Goal: Task Accomplishment & Management: Manage account settings

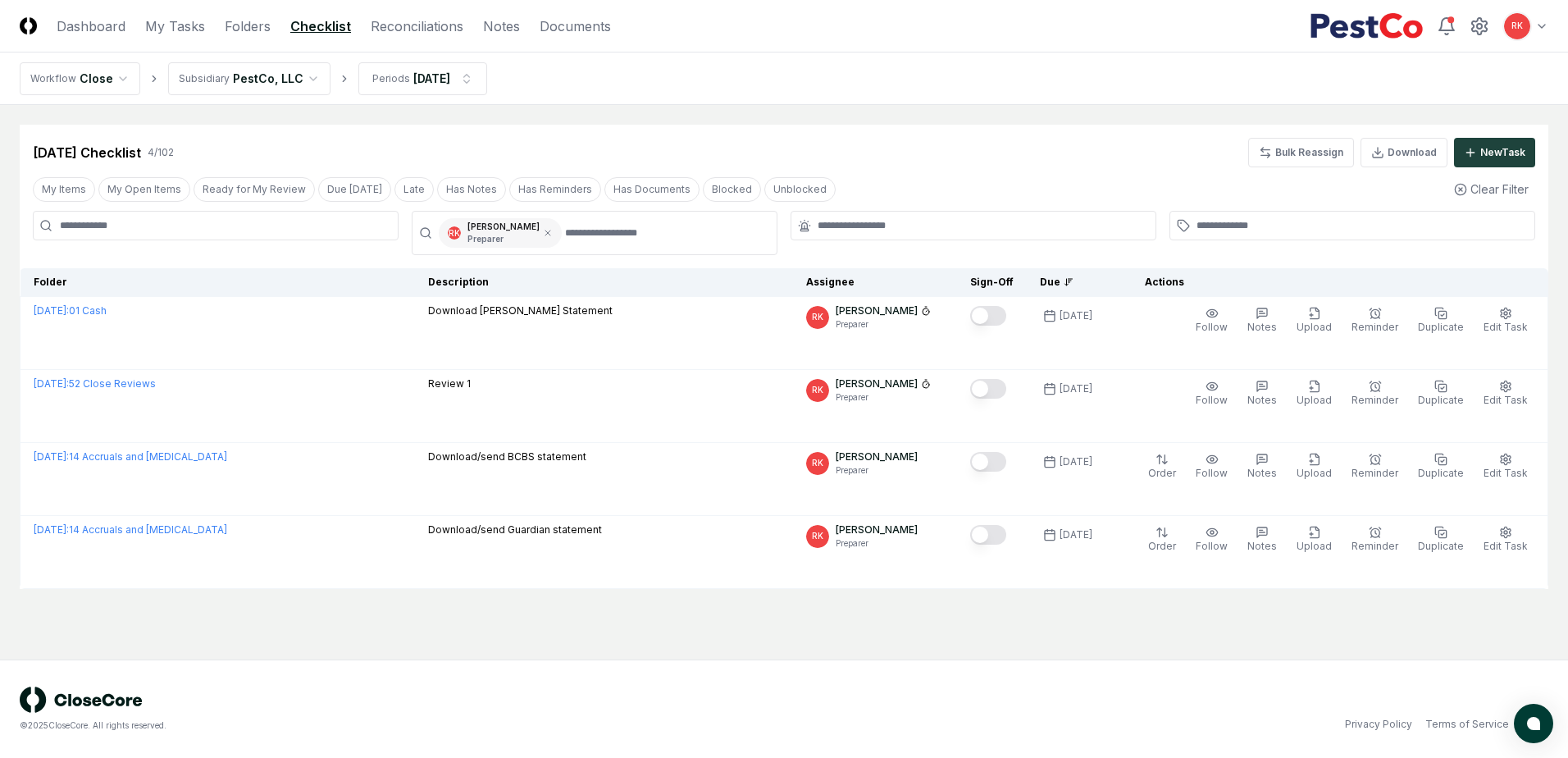
click at [529, 243] on div "RK Ryan Klapper Preparer" at bounding box center [500, 234] width 123 height 30
click at [543, 231] on icon at bounding box center [547, 233] width 10 height 10
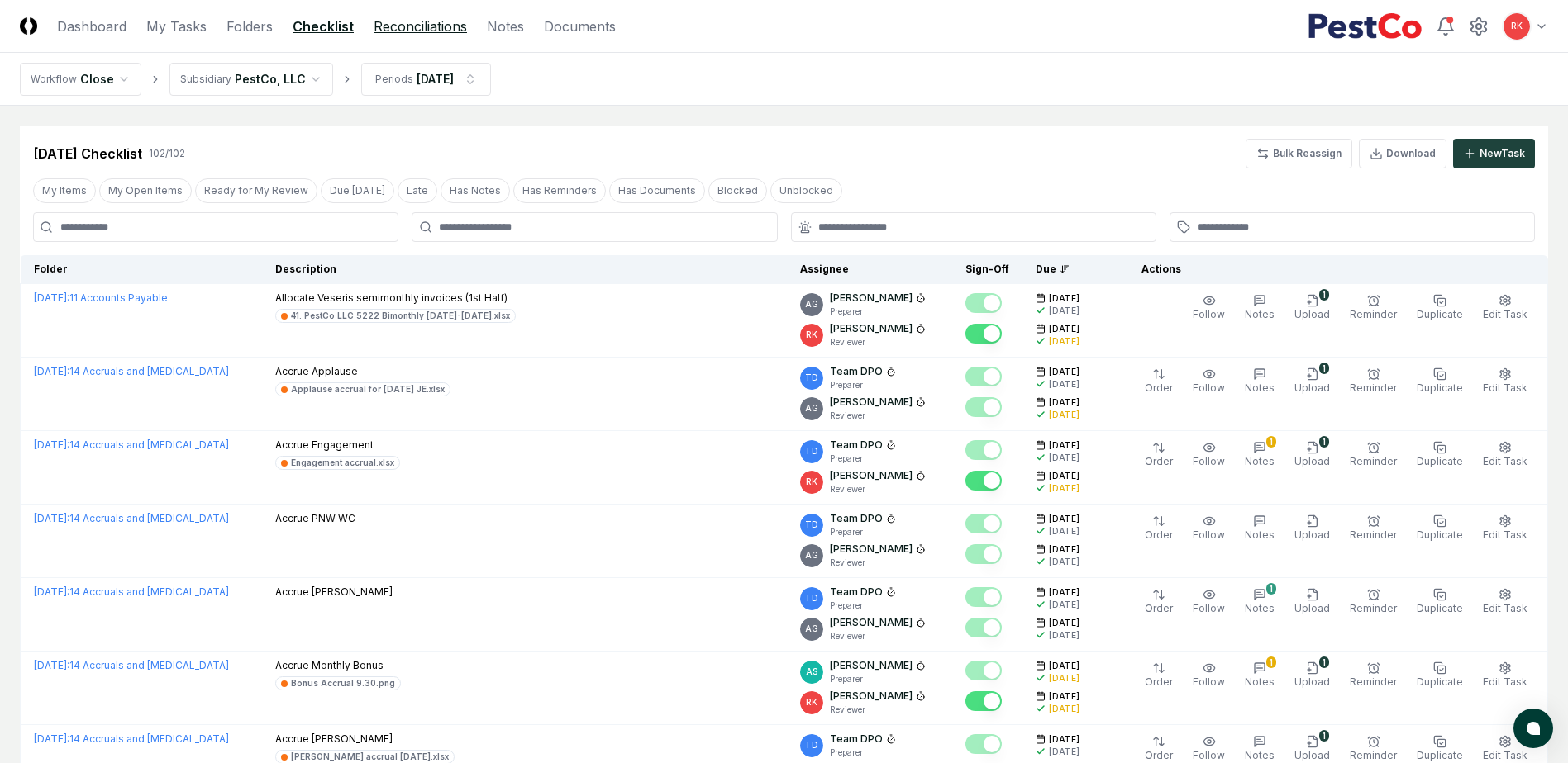
click at [436, 20] on link "Reconciliations" at bounding box center [420, 27] width 93 height 20
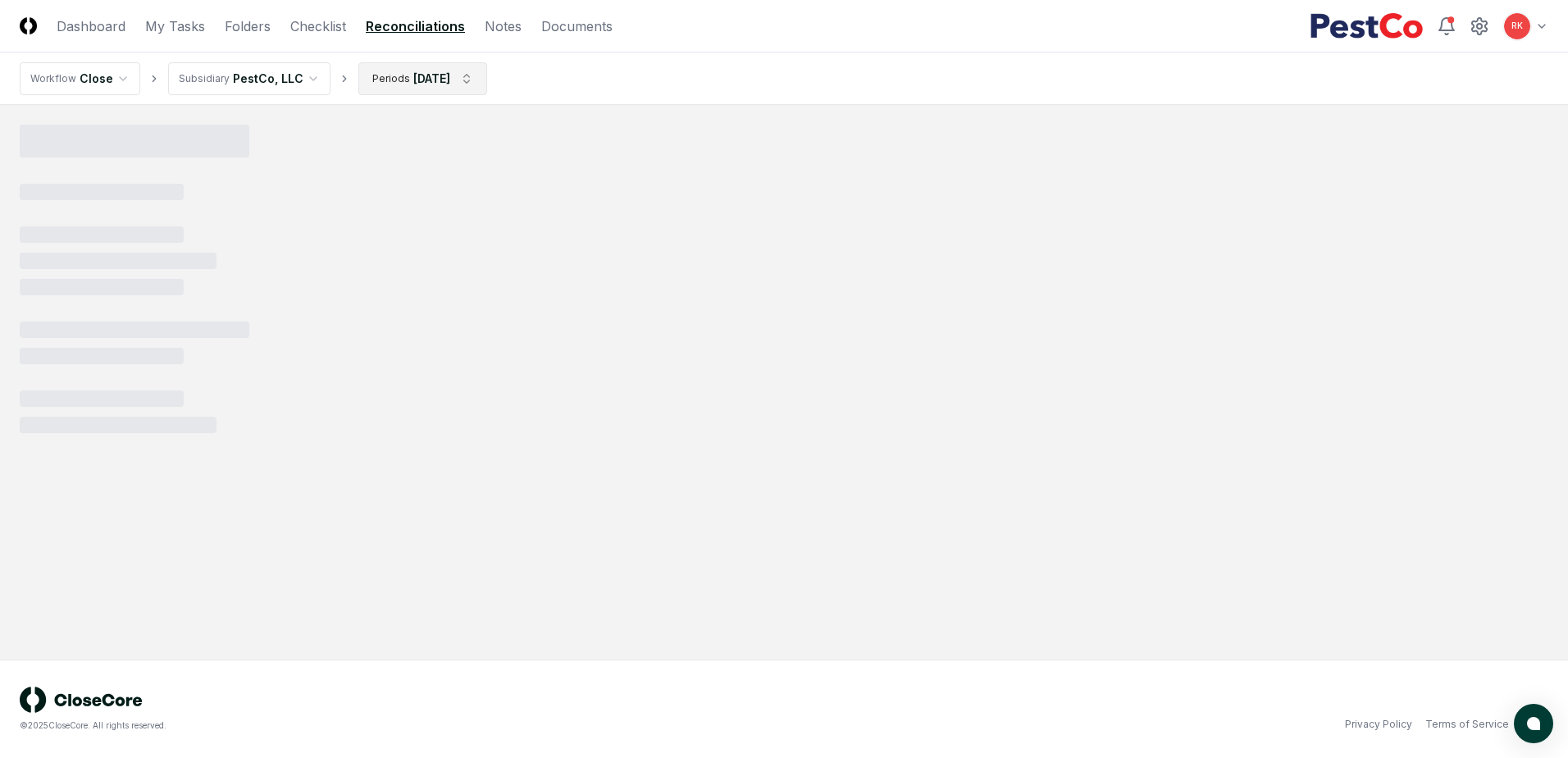
click at [467, 73] on html "CloseCore Dashboard My Tasks Folders Checklist Reconciliations Notes Documents …" at bounding box center [784, 379] width 1568 height 758
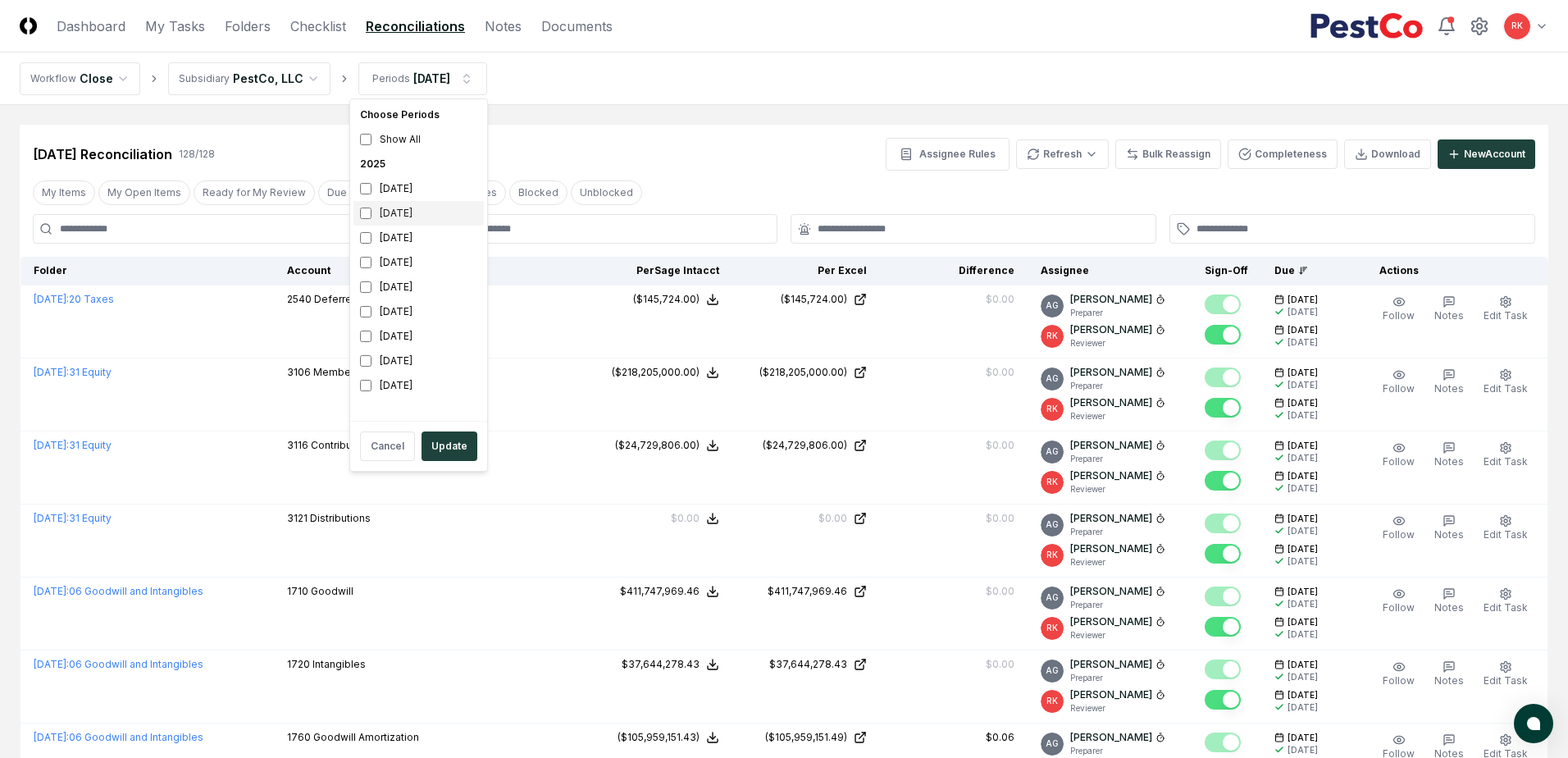
click at [390, 214] on div "[DATE]" at bounding box center [418, 213] width 130 height 25
click at [430, 446] on button "Update" at bounding box center [449, 447] width 55 height 30
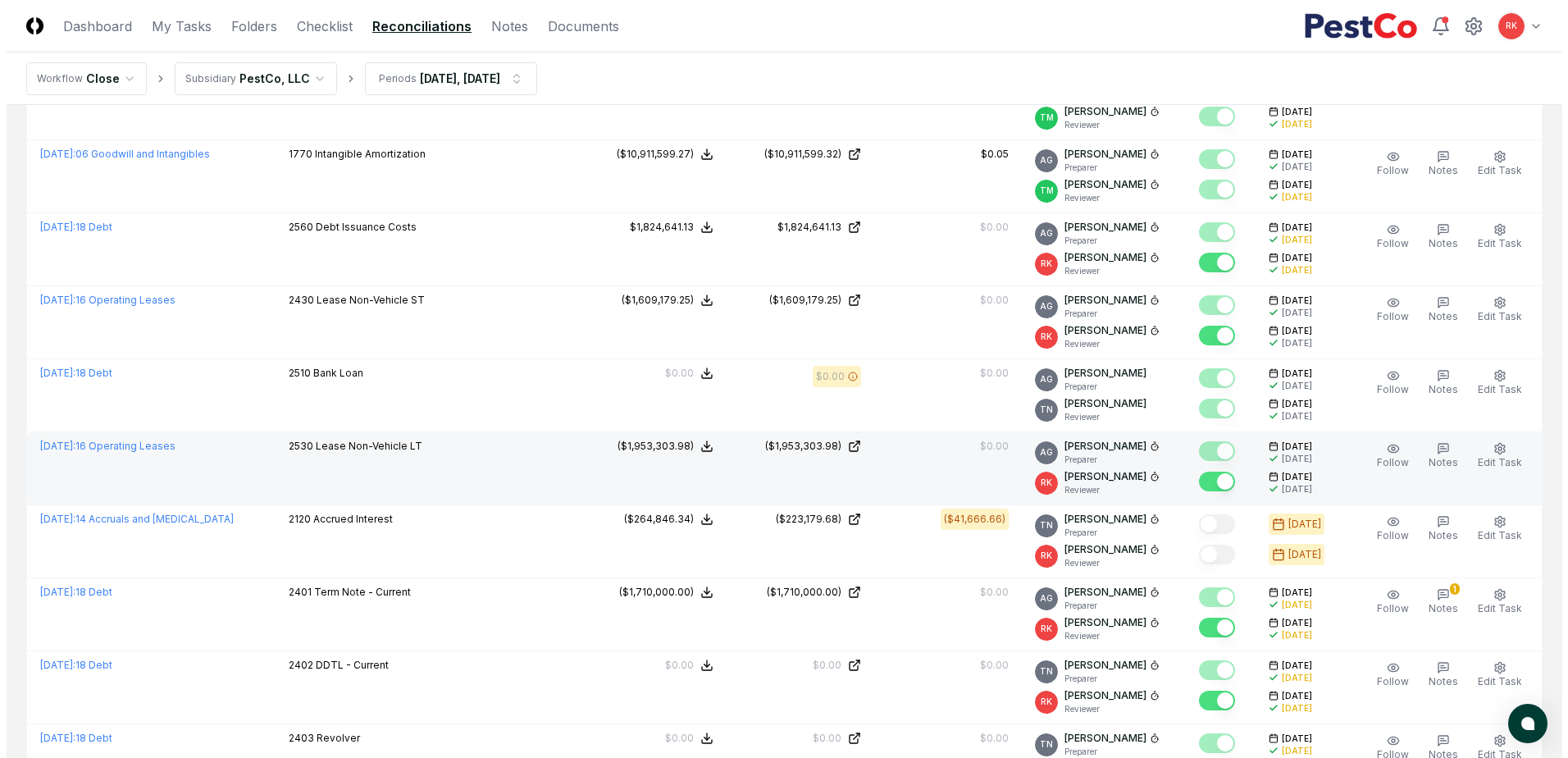
scroll to position [739, 0]
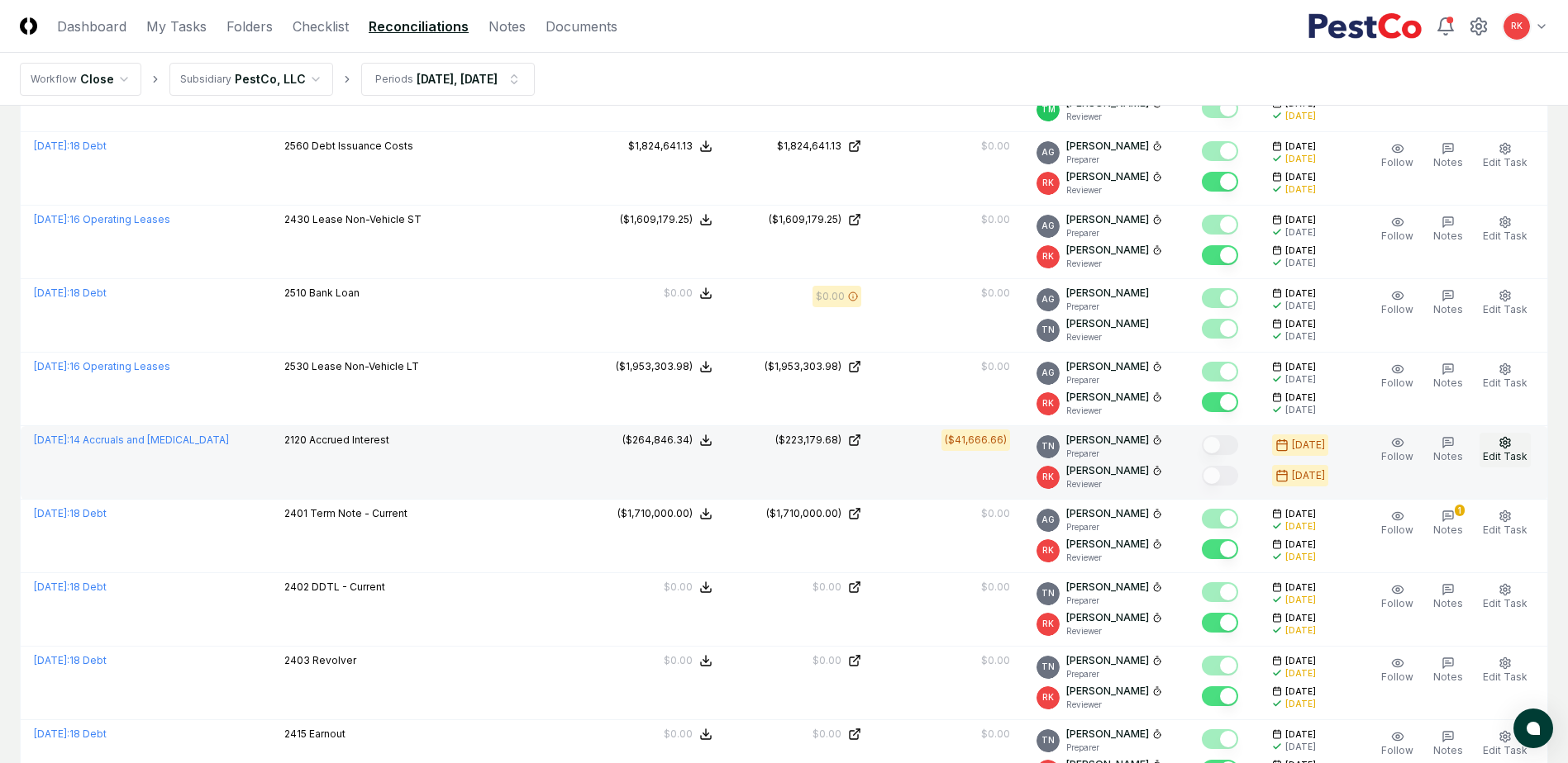
click at [1499, 448] on icon "button" at bounding box center [1504, 443] width 13 height 13
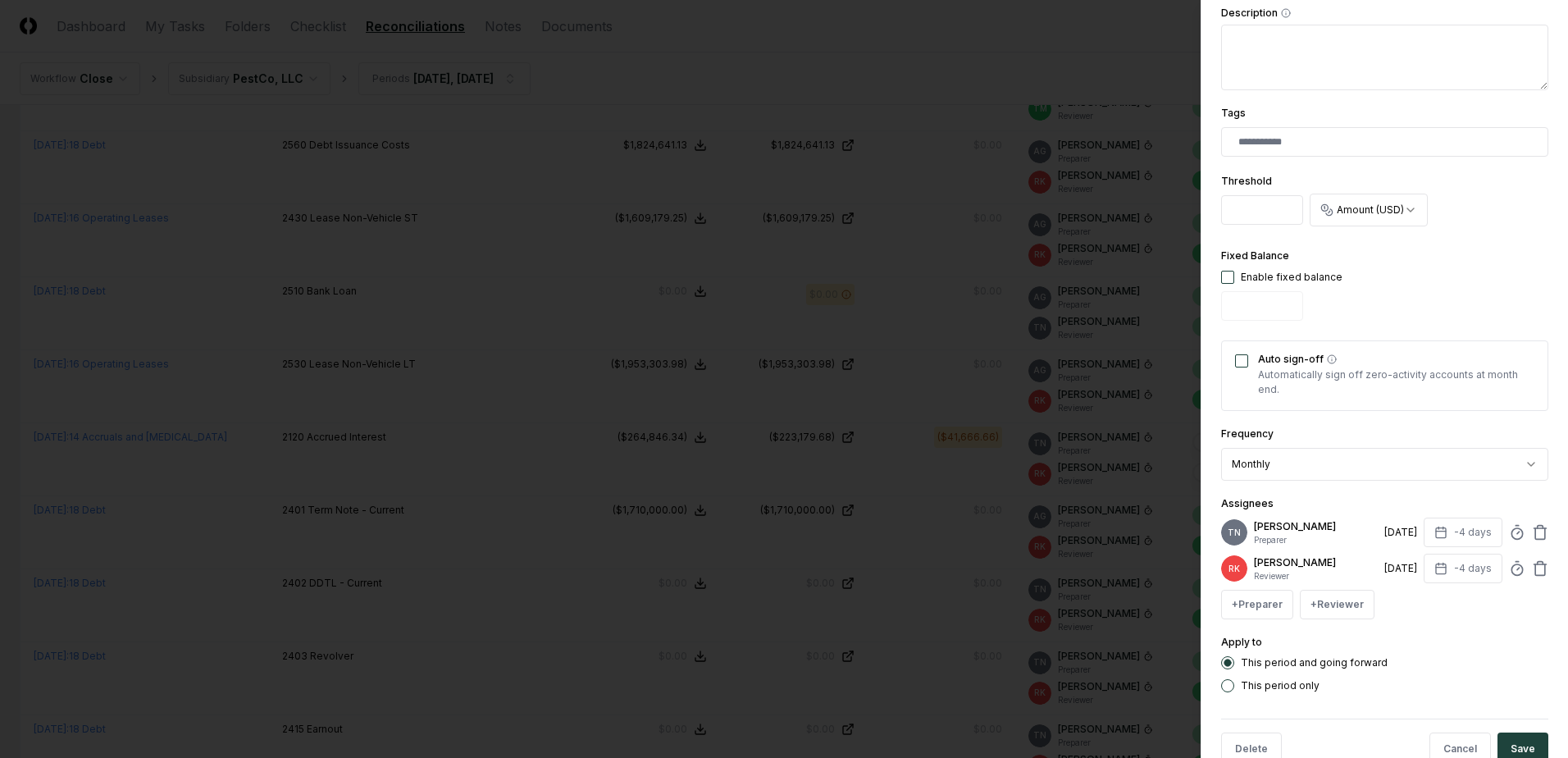
scroll to position [404, 0]
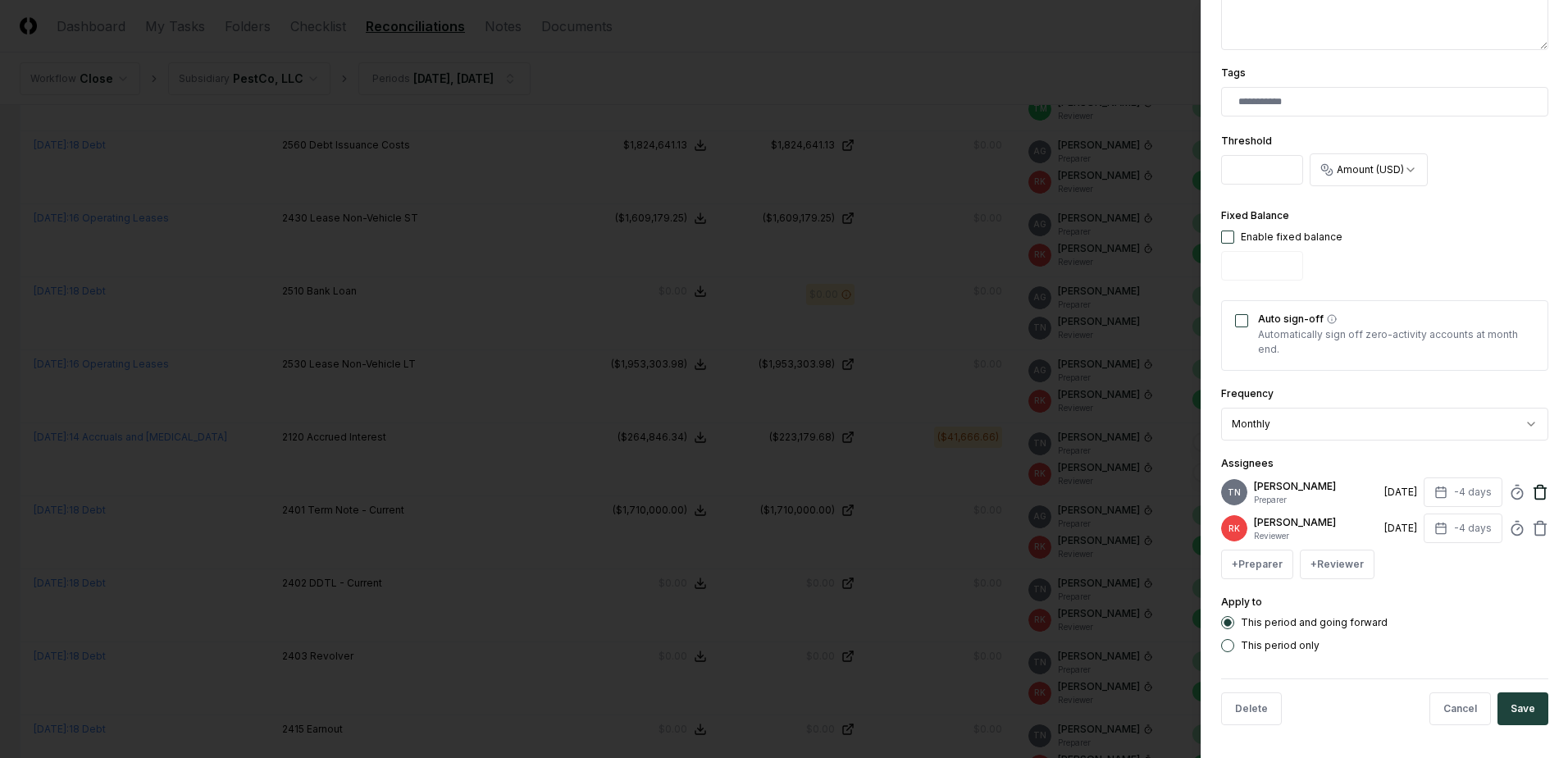
click at [1533, 491] on icon at bounding box center [1541, 492] width 17 height 17
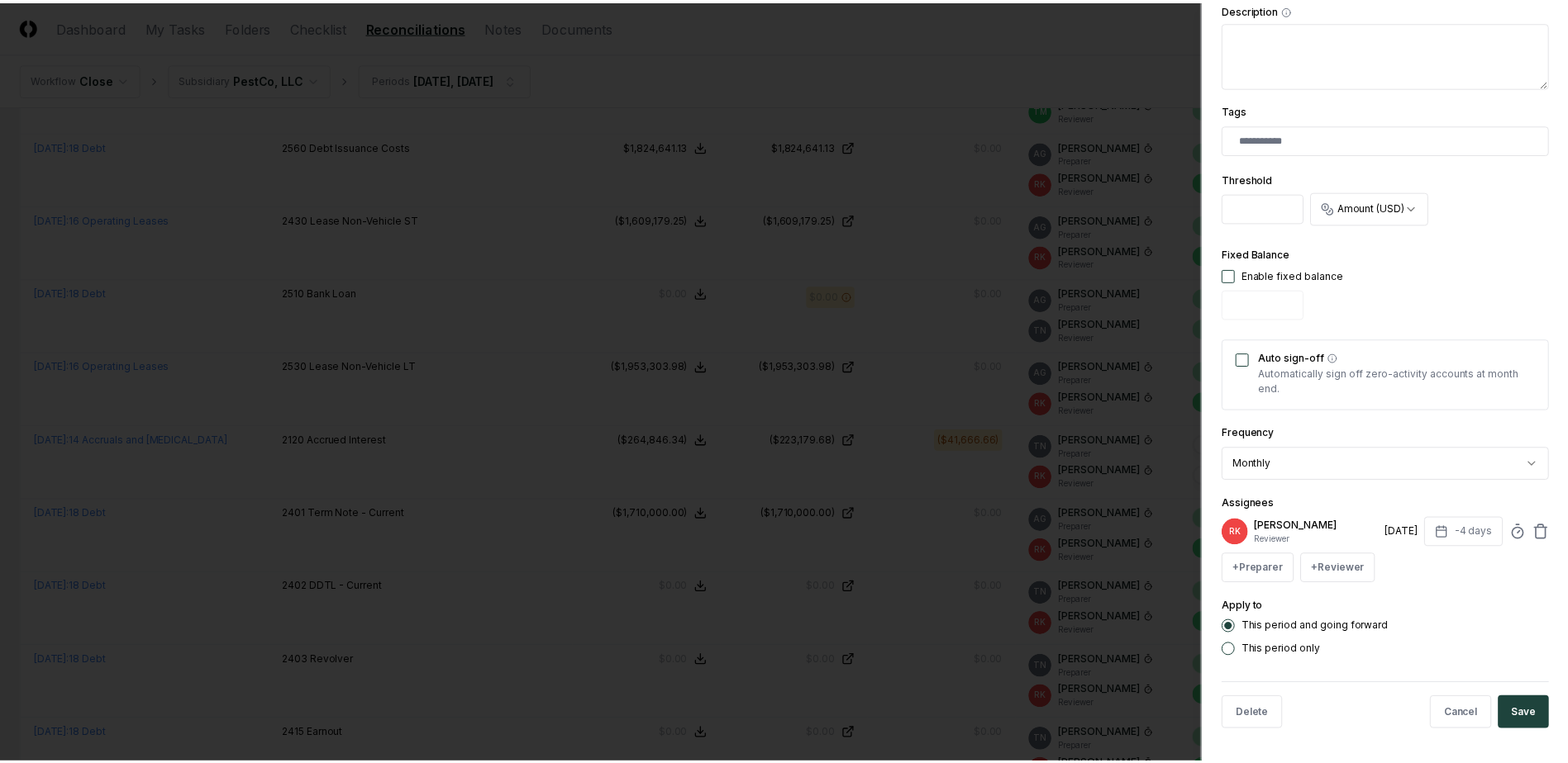
scroll to position [370, 0]
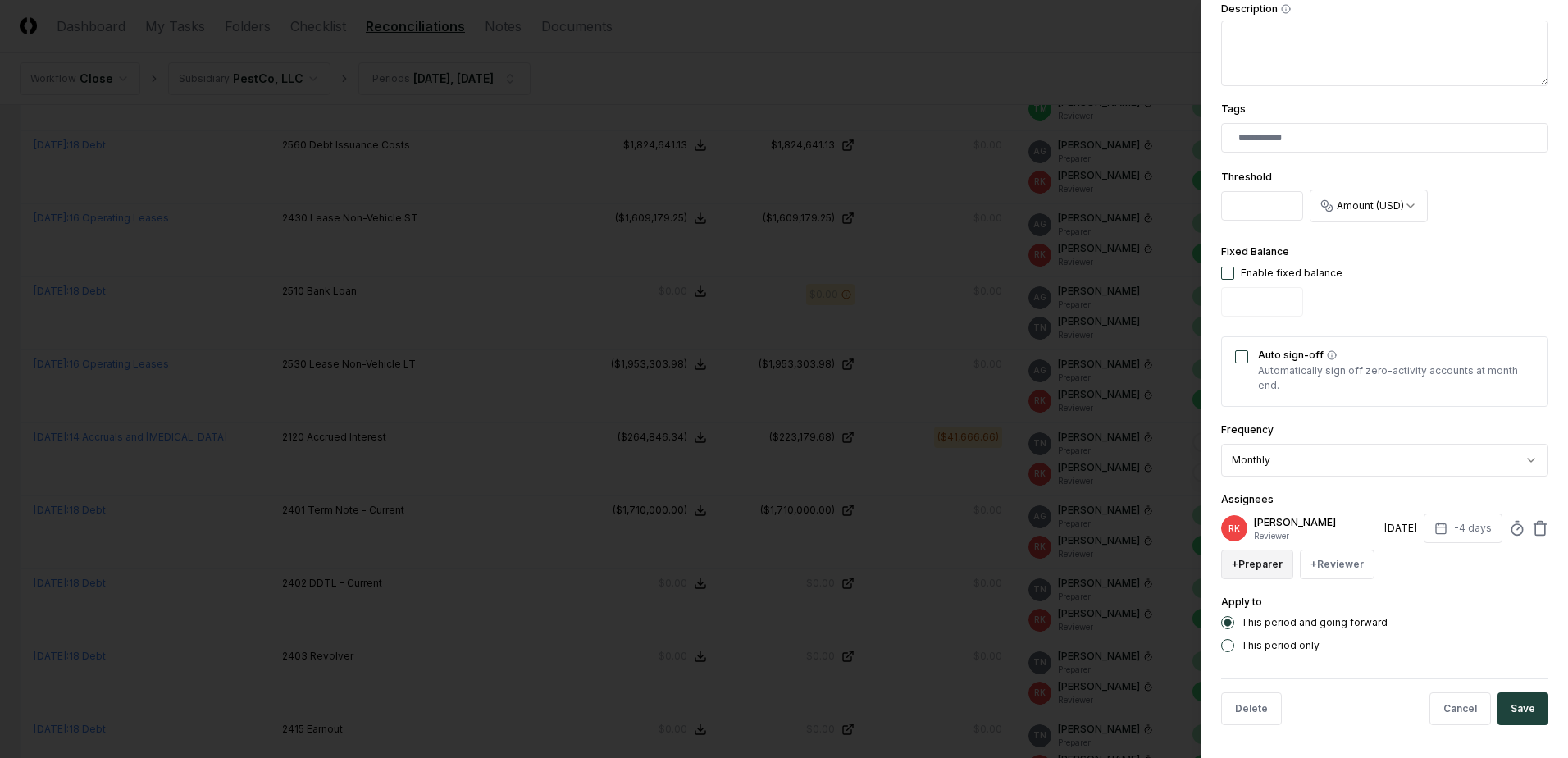
click at [1277, 567] on button "+ Preparer" at bounding box center [1258, 565] width 72 height 30
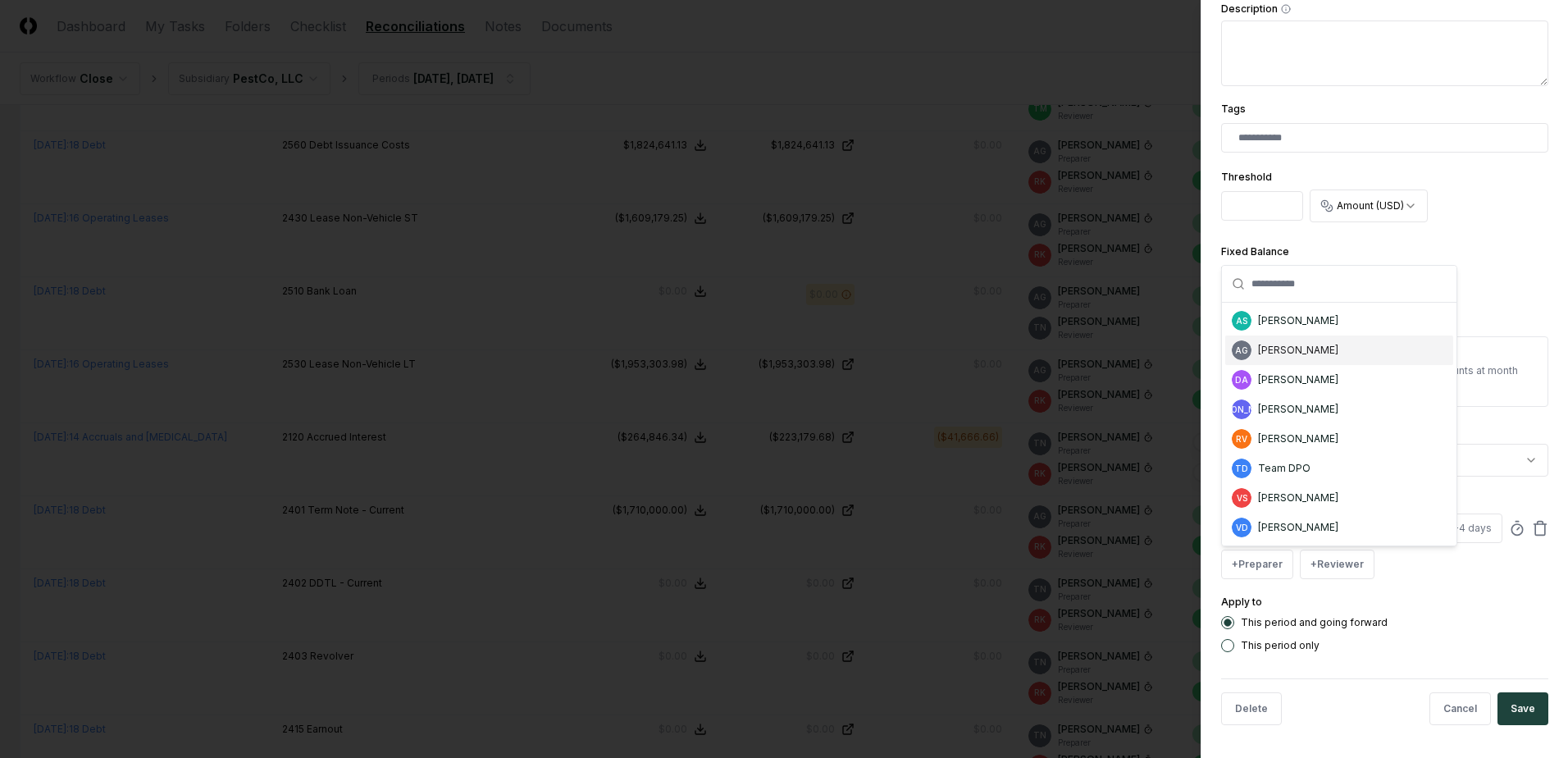
click at [1298, 363] on div "AG [PERSON_NAME]" at bounding box center [1339, 351] width 228 height 30
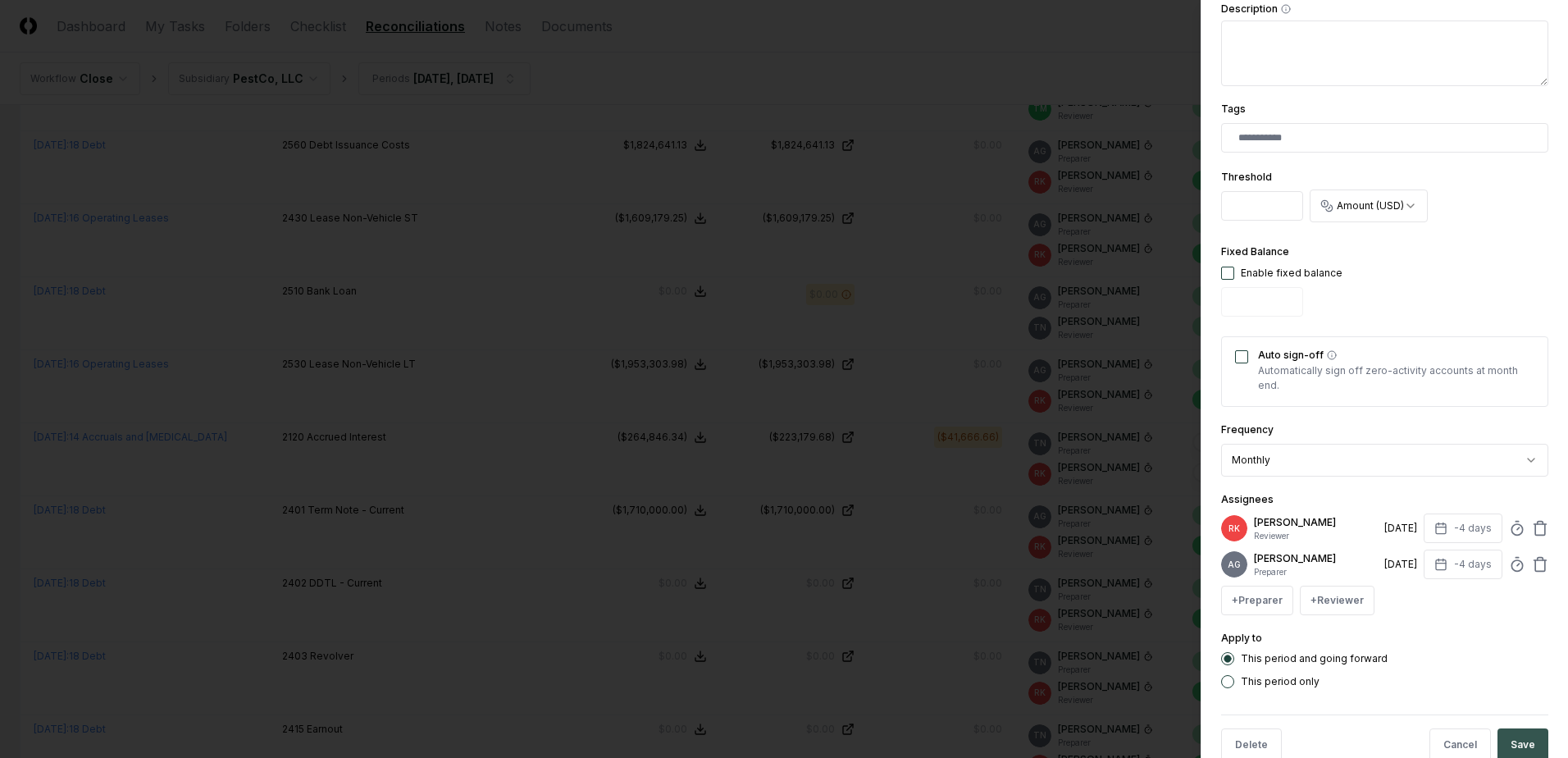
click at [1520, 741] on button "Save" at bounding box center [1523, 745] width 51 height 33
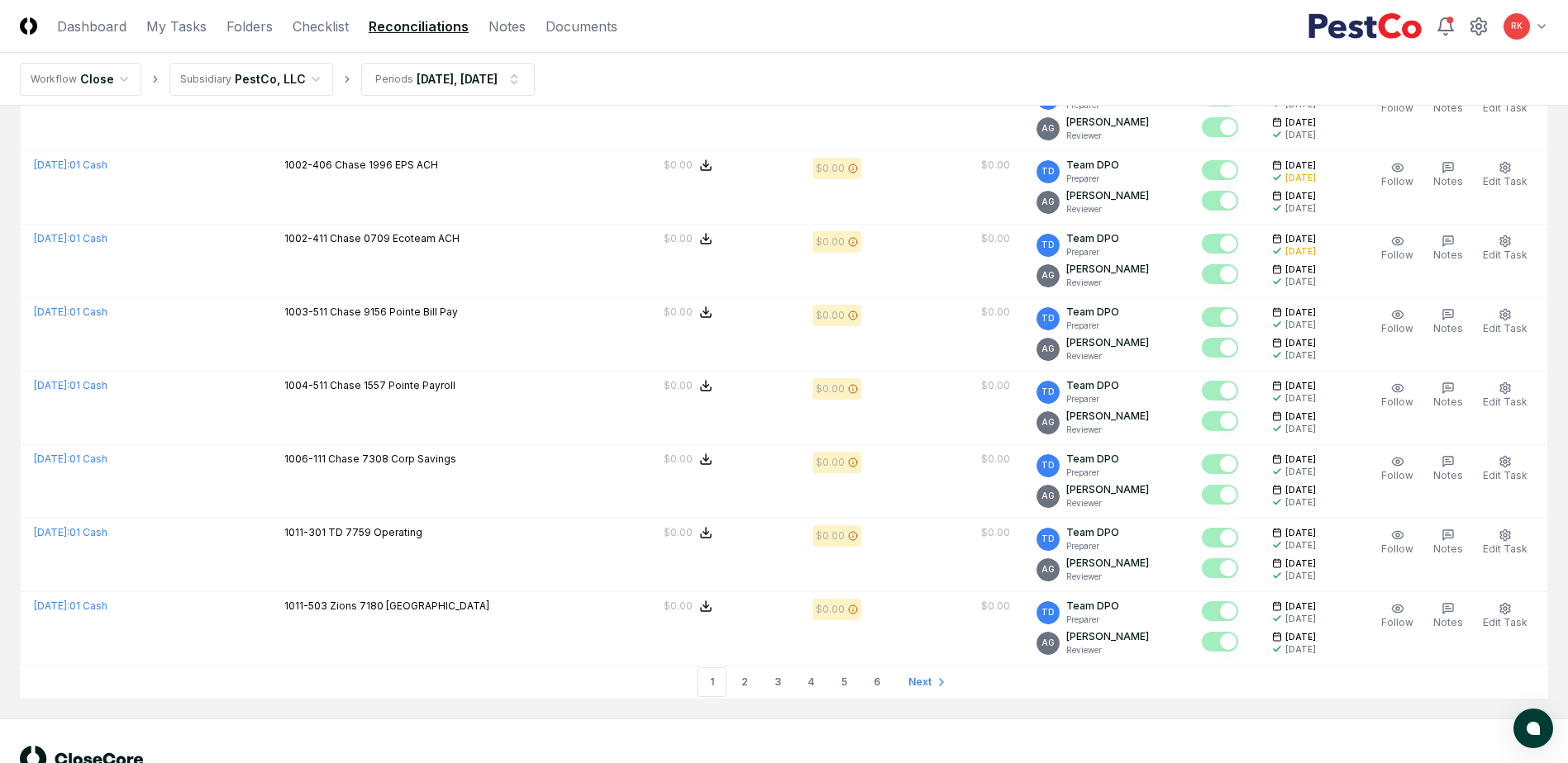
scroll to position [3353, 0]
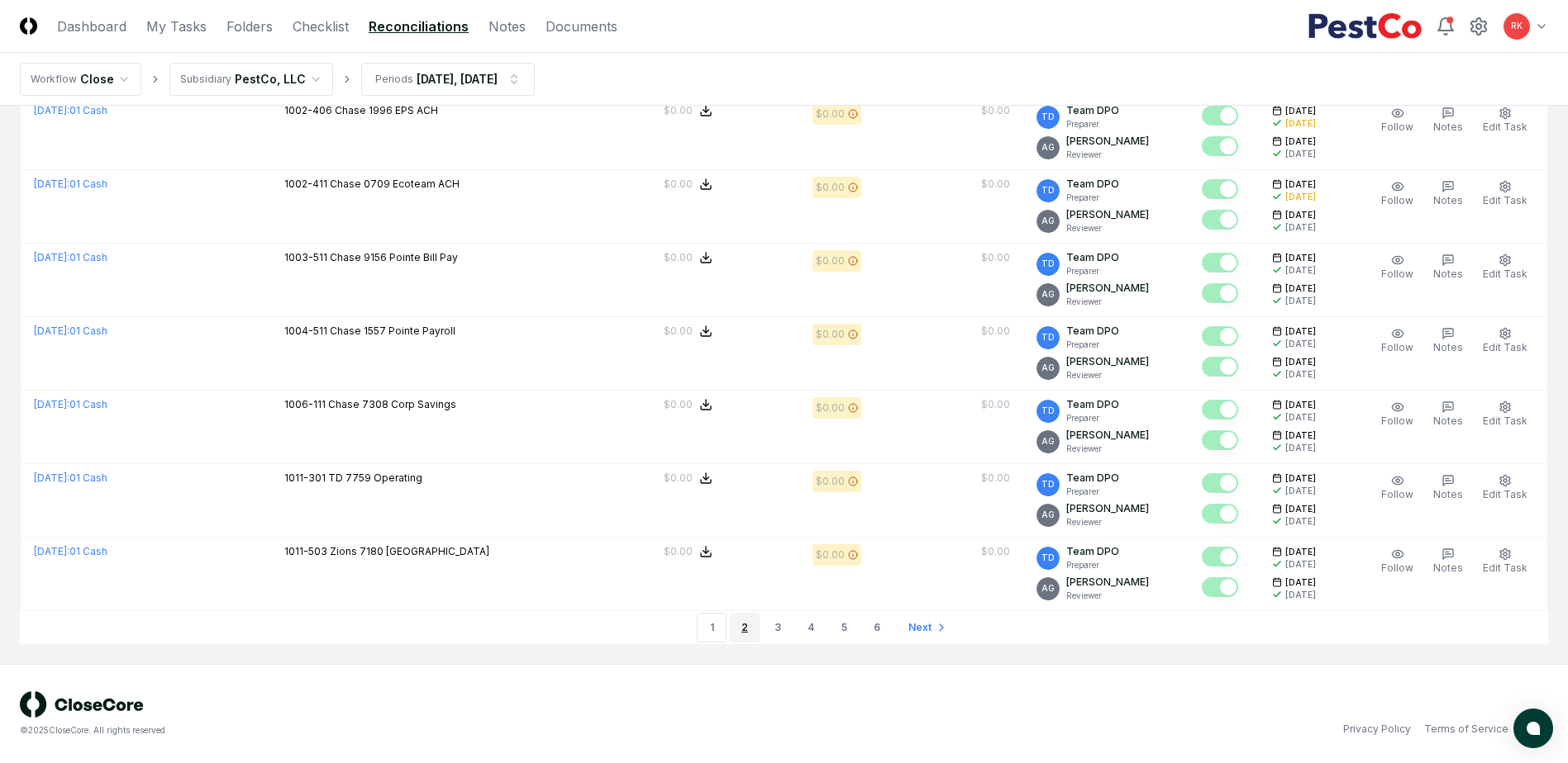
click at [746, 627] on link "2" at bounding box center [745, 628] width 30 height 30
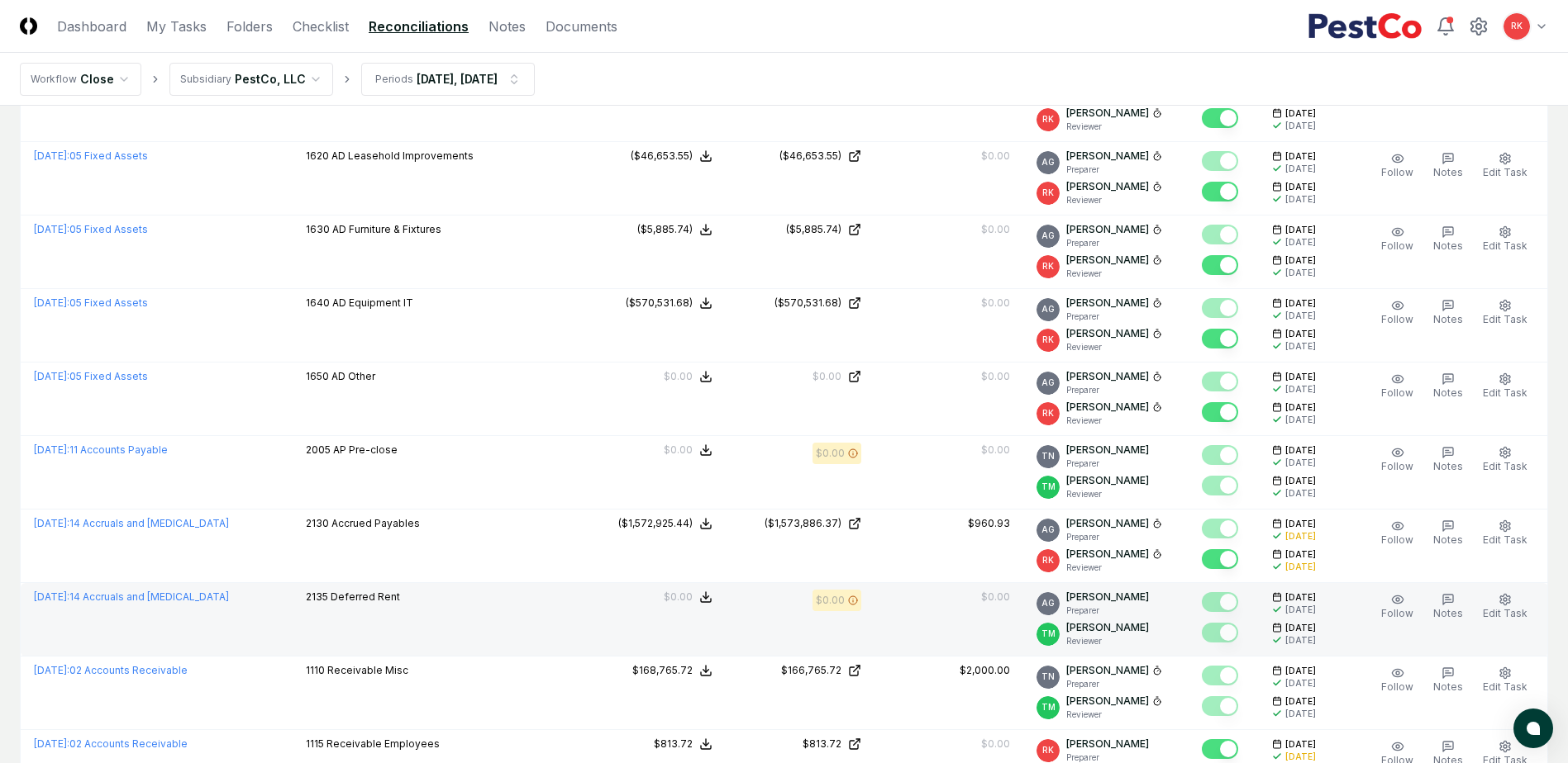
scroll to position [3022, 0]
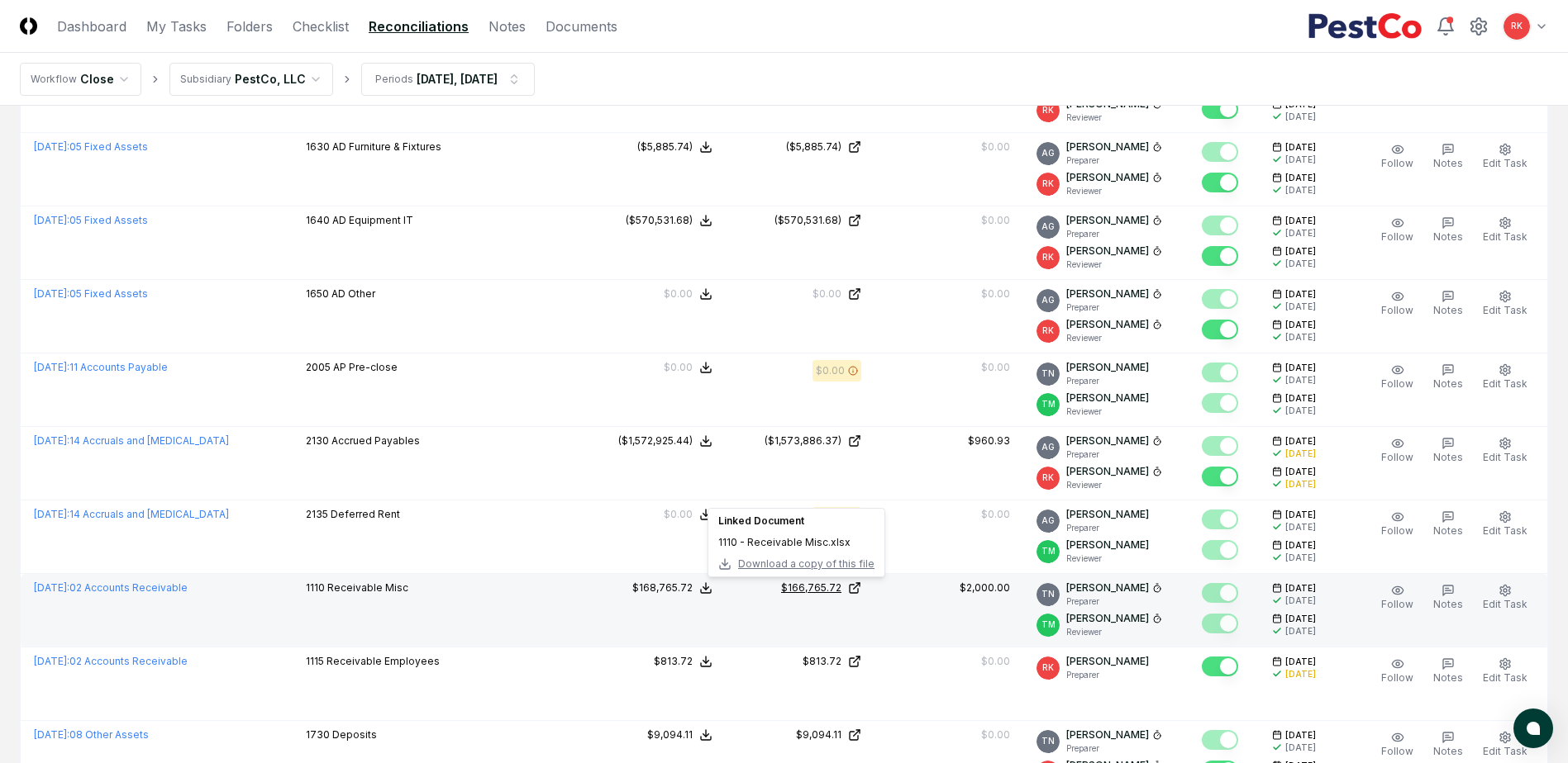
click at [795, 591] on div "$166,765.72" at bounding box center [811, 588] width 60 height 15
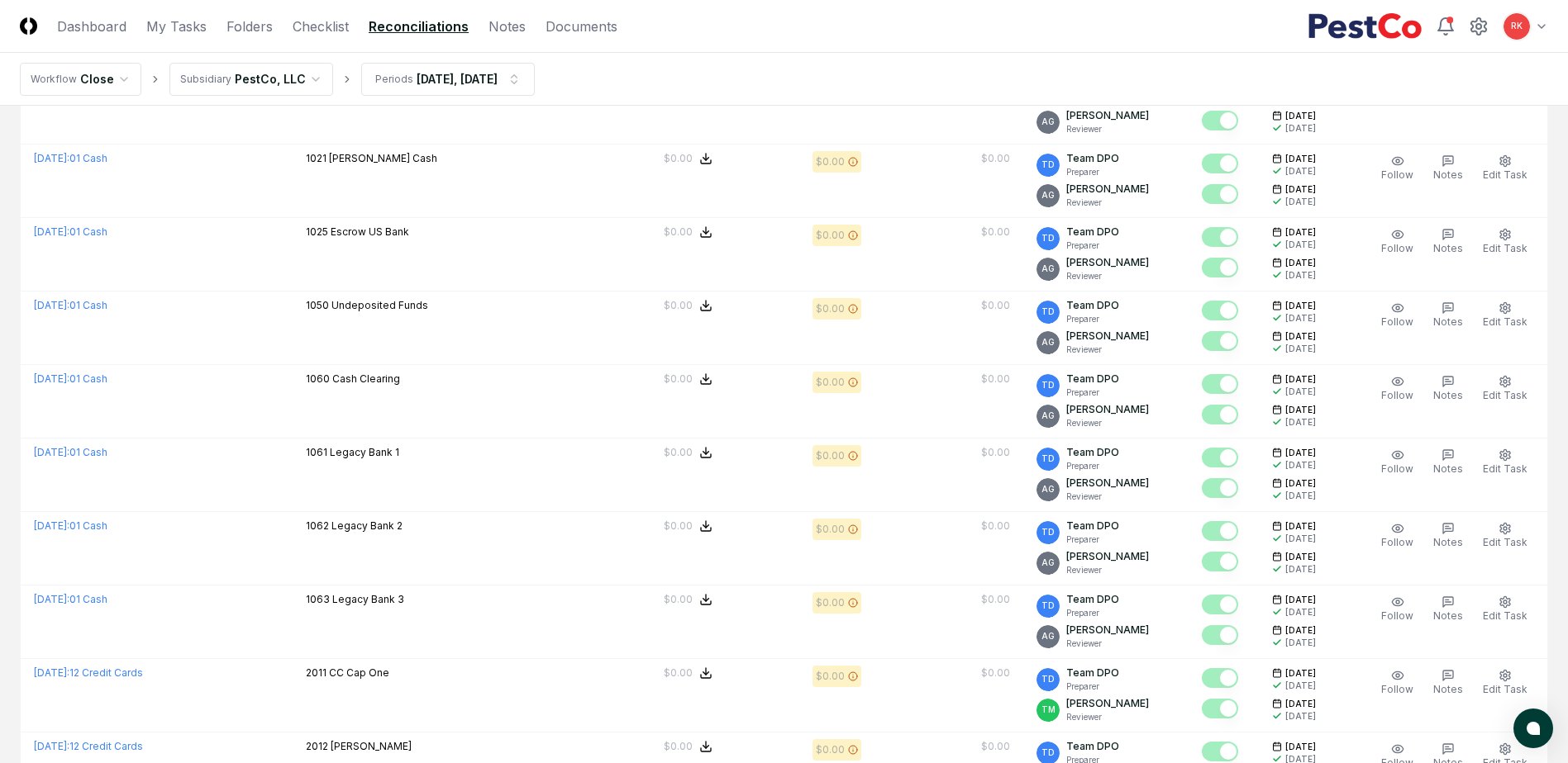
scroll to position [0, 0]
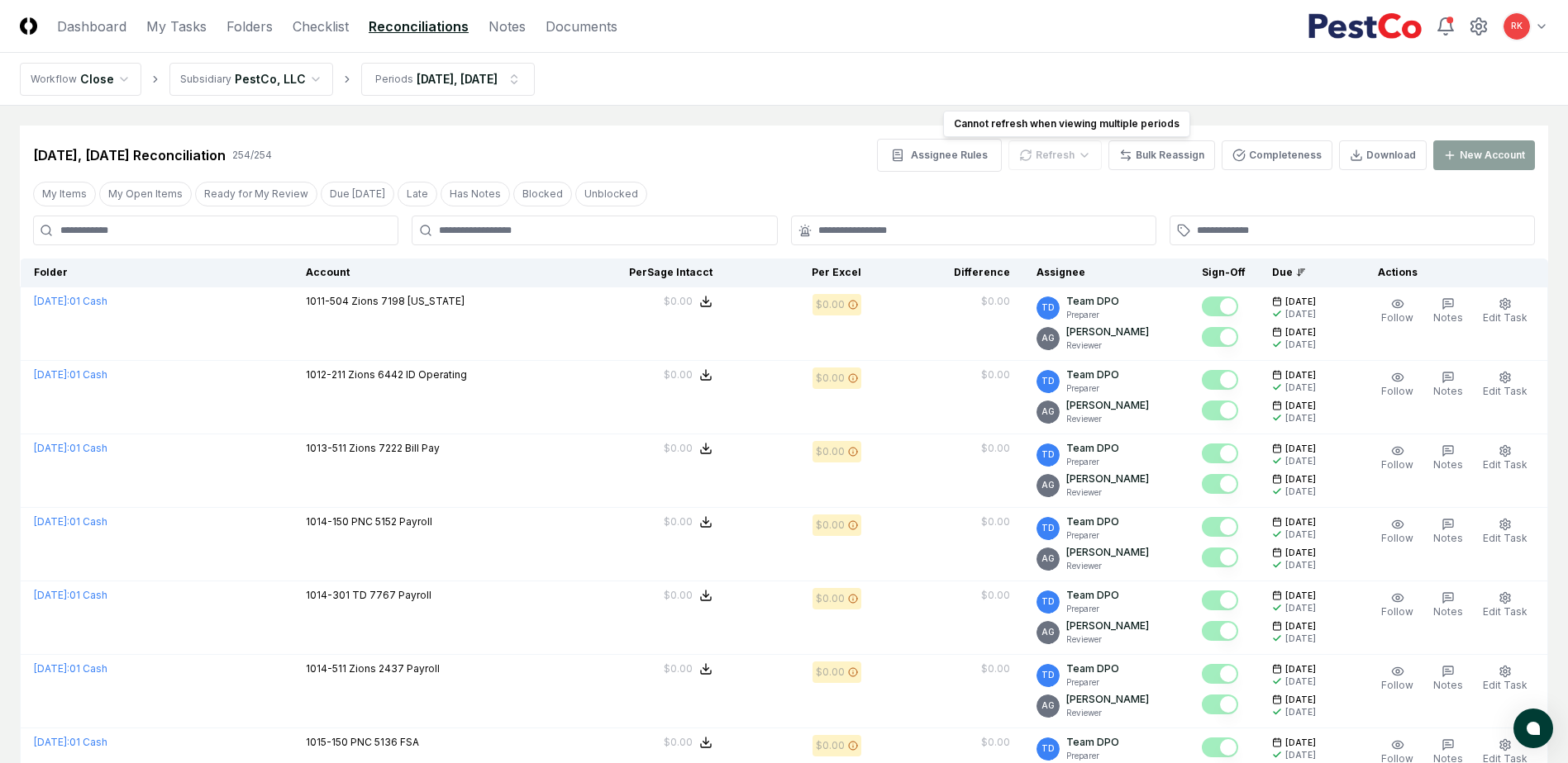
click at [1074, 162] on div "Refresh" at bounding box center [1054, 155] width 93 height 30
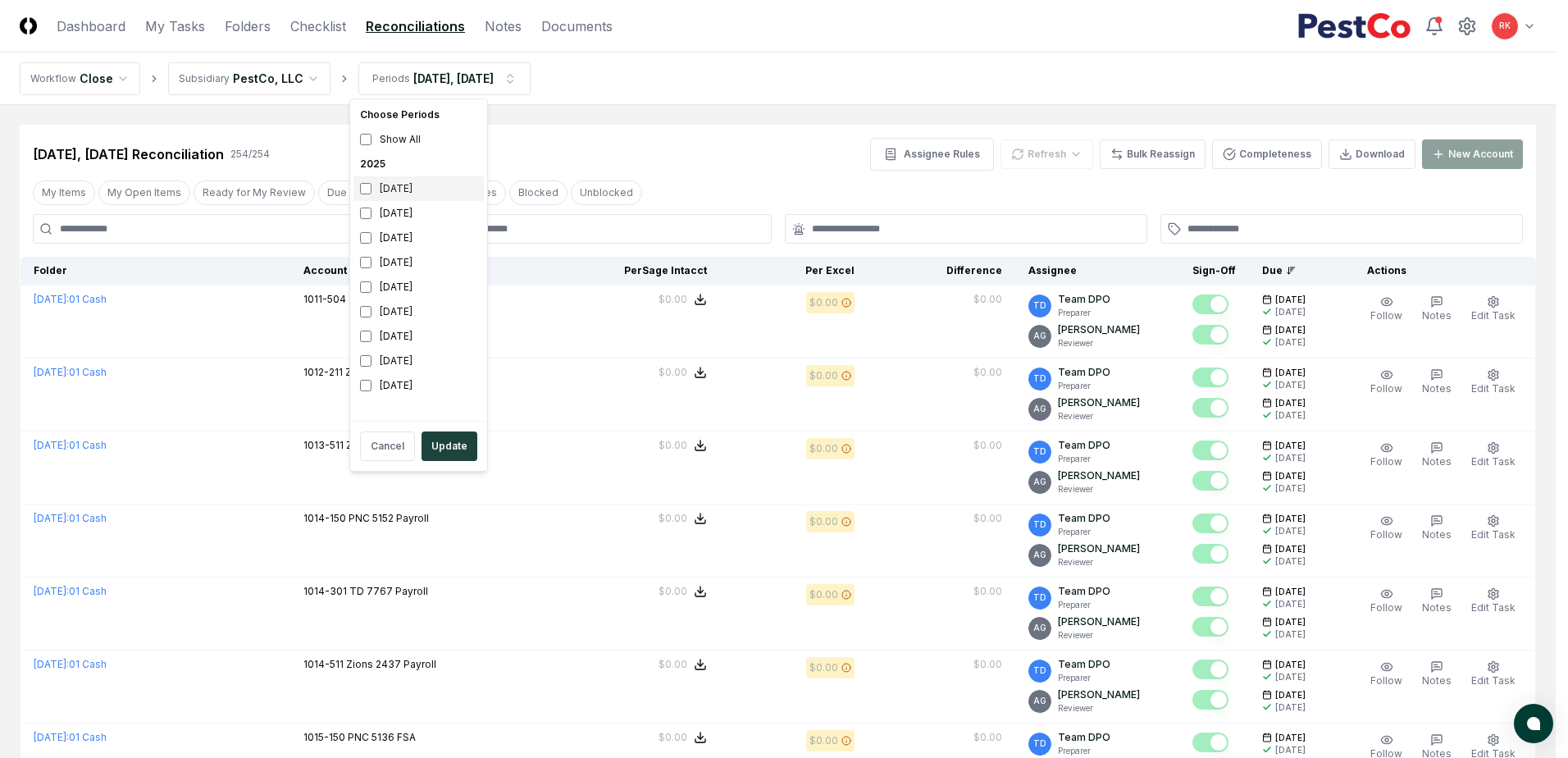
click at [375, 194] on div "[DATE]" at bounding box center [418, 189] width 130 height 25
click at [457, 459] on button "Update" at bounding box center [449, 447] width 55 height 30
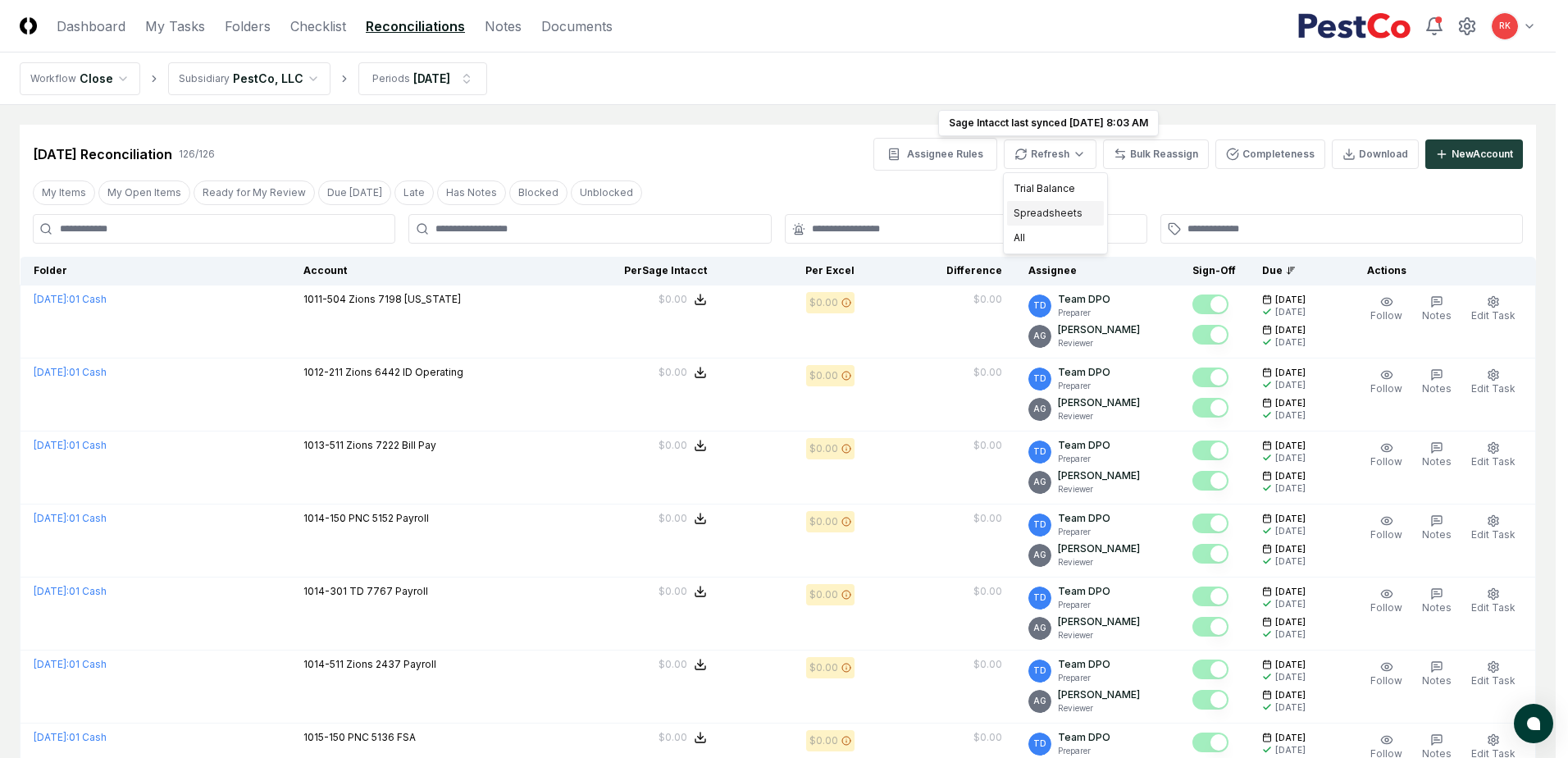
click at [1061, 216] on div "Spreadsheets" at bounding box center [1056, 213] width 97 height 25
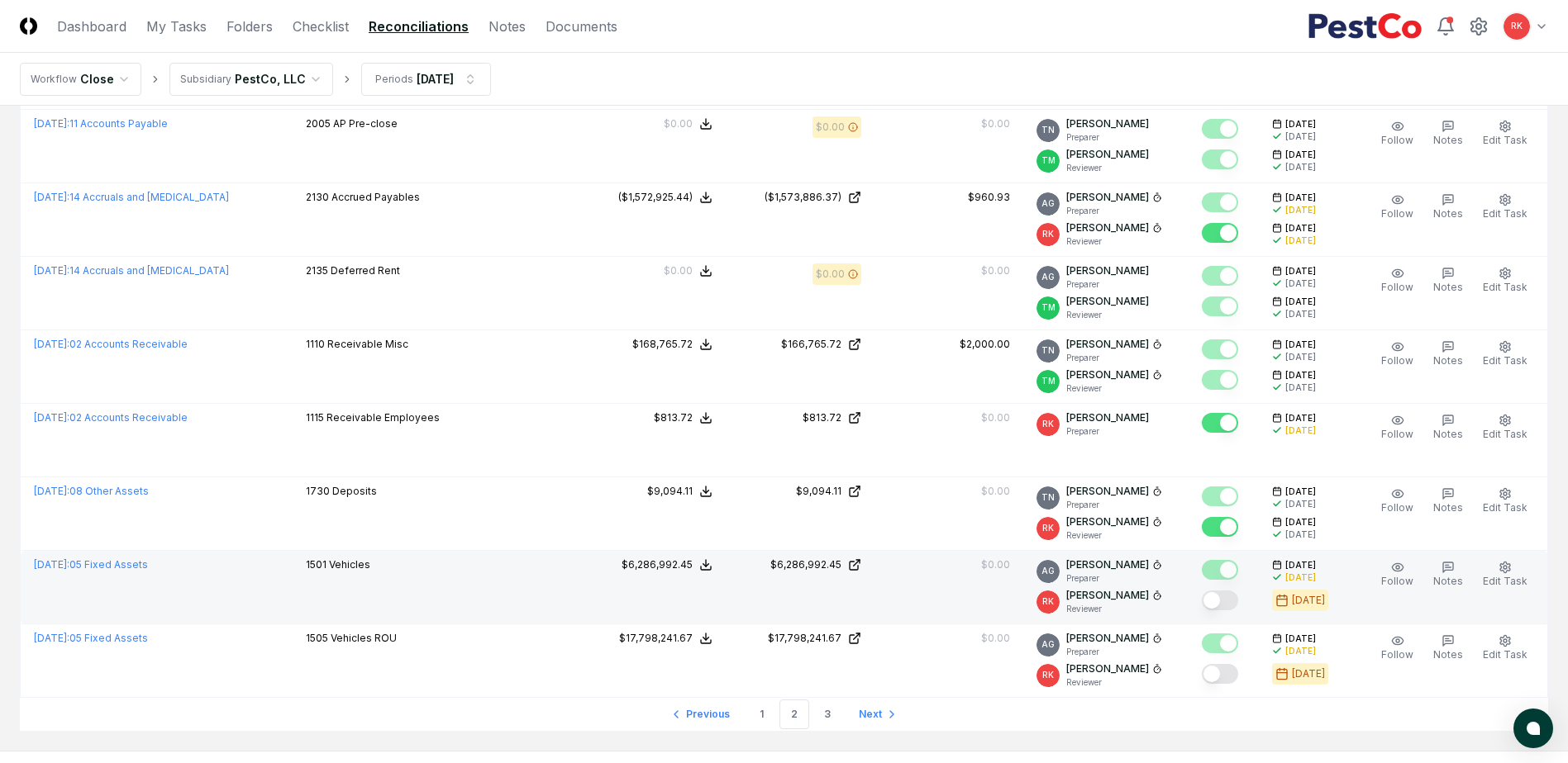
scroll to position [3305, 0]
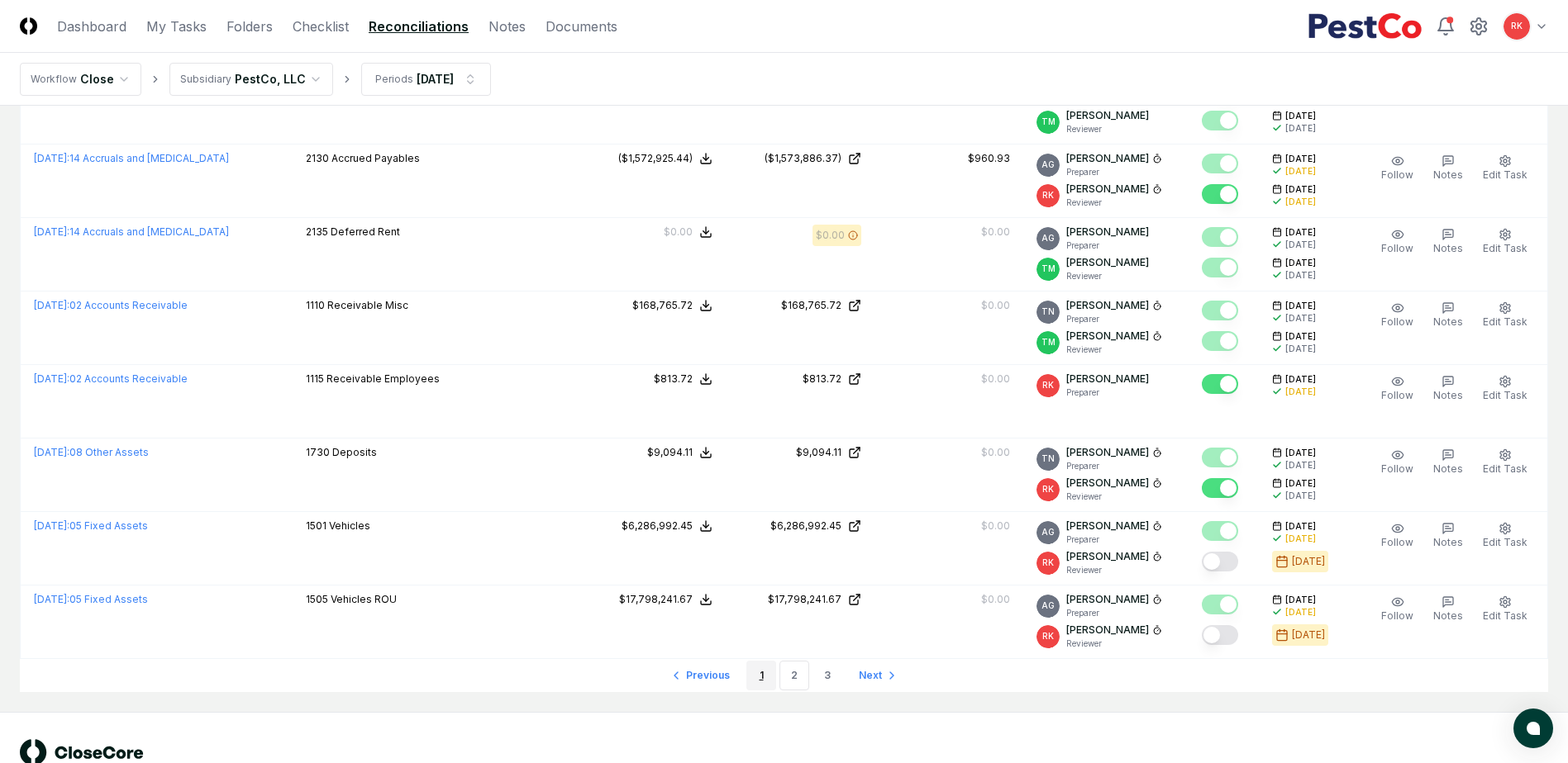
click at [758, 681] on link "1" at bounding box center [761, 676] width 30 height 30
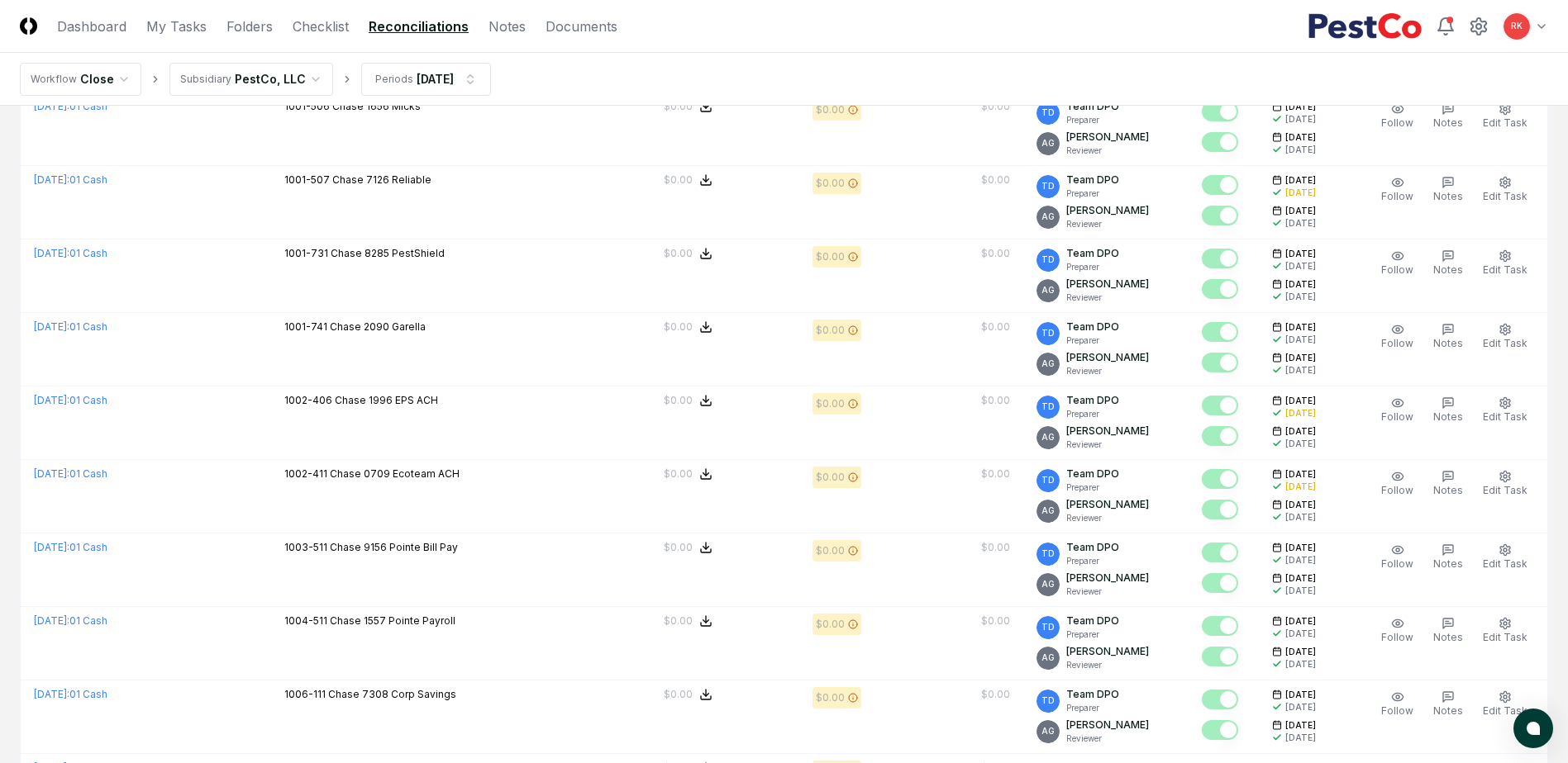
scroll to position [3353, 0]
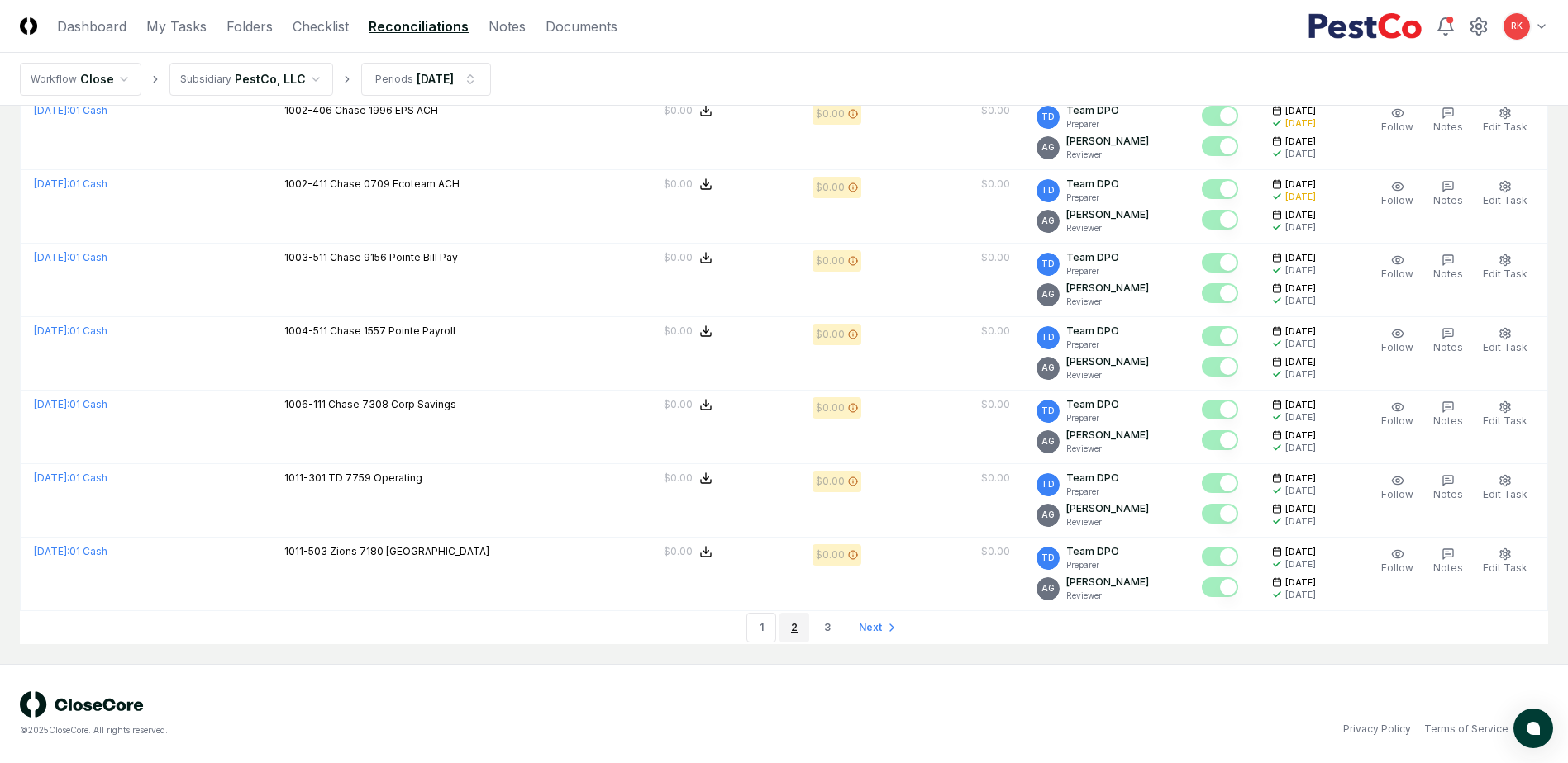
click at [796, 633] on link "2" at bounding box center [794, 628] width 30 height 30
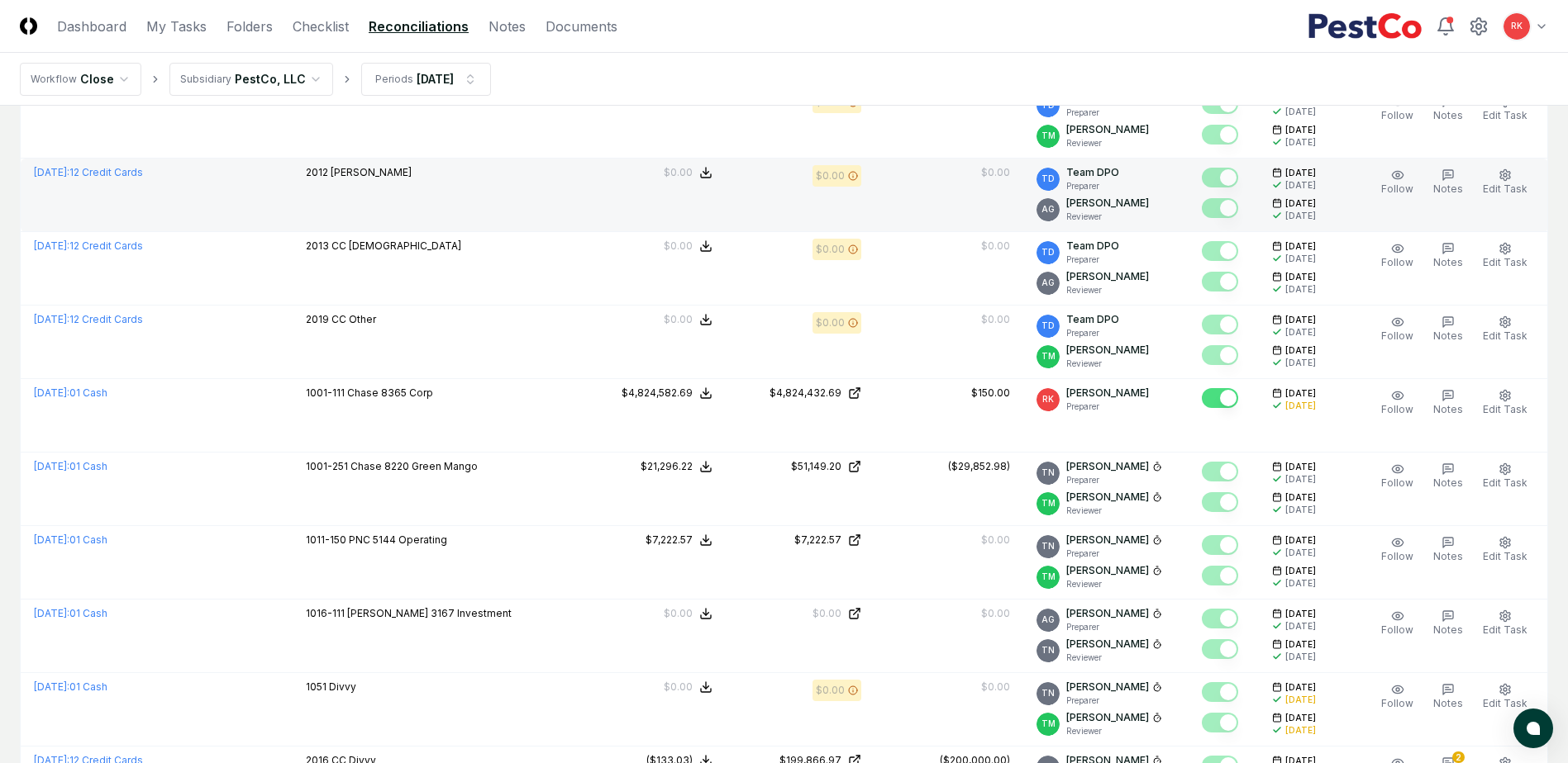
scroll to position [1404, 0]
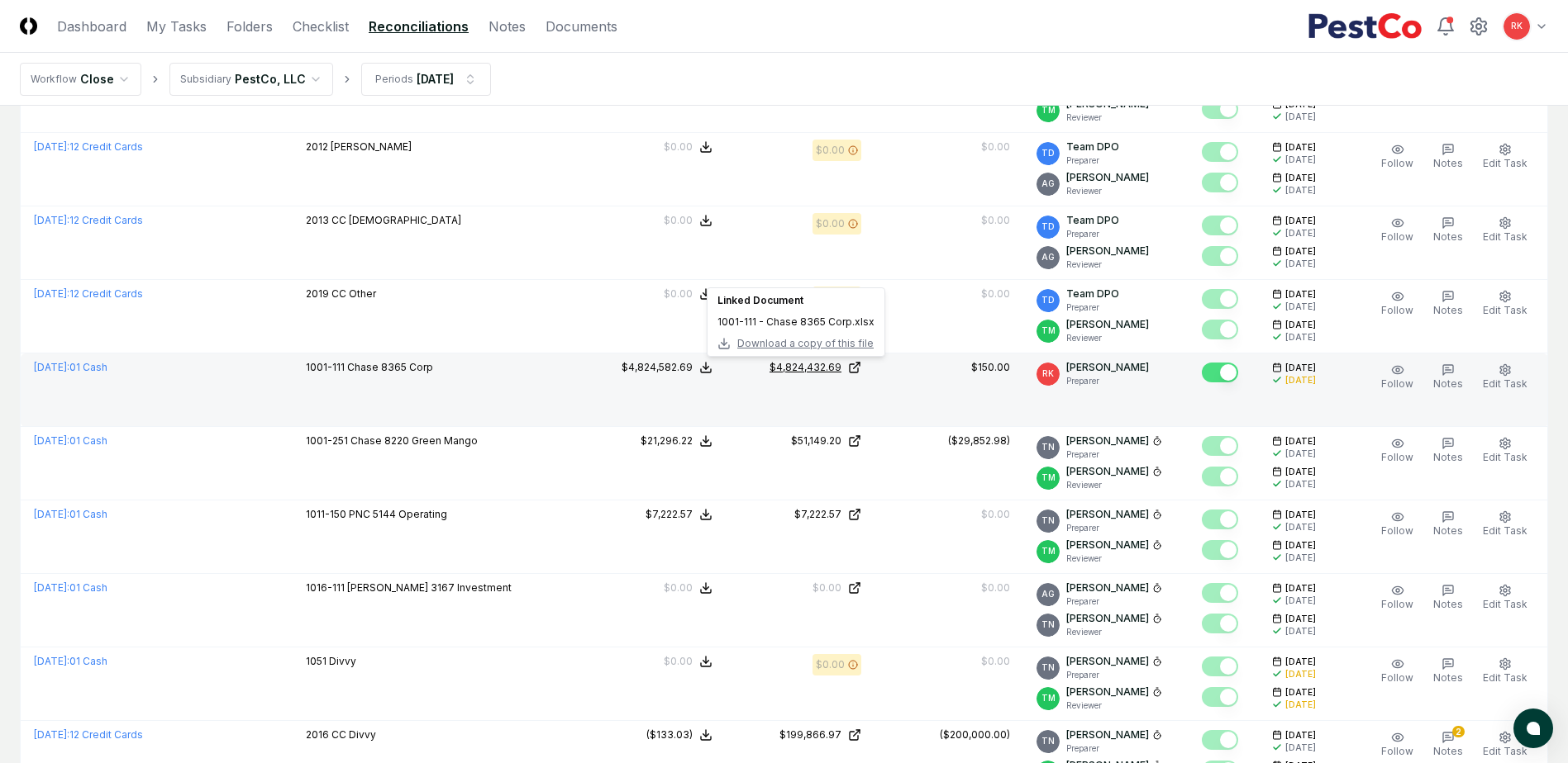
click at [791, 363] on div "$4,824,432.69" at bounding box center [805, 367] width 72 height 15
click at [1453, 381] on span "Notes" at bounding box center [1448, 384] width 30 height 12
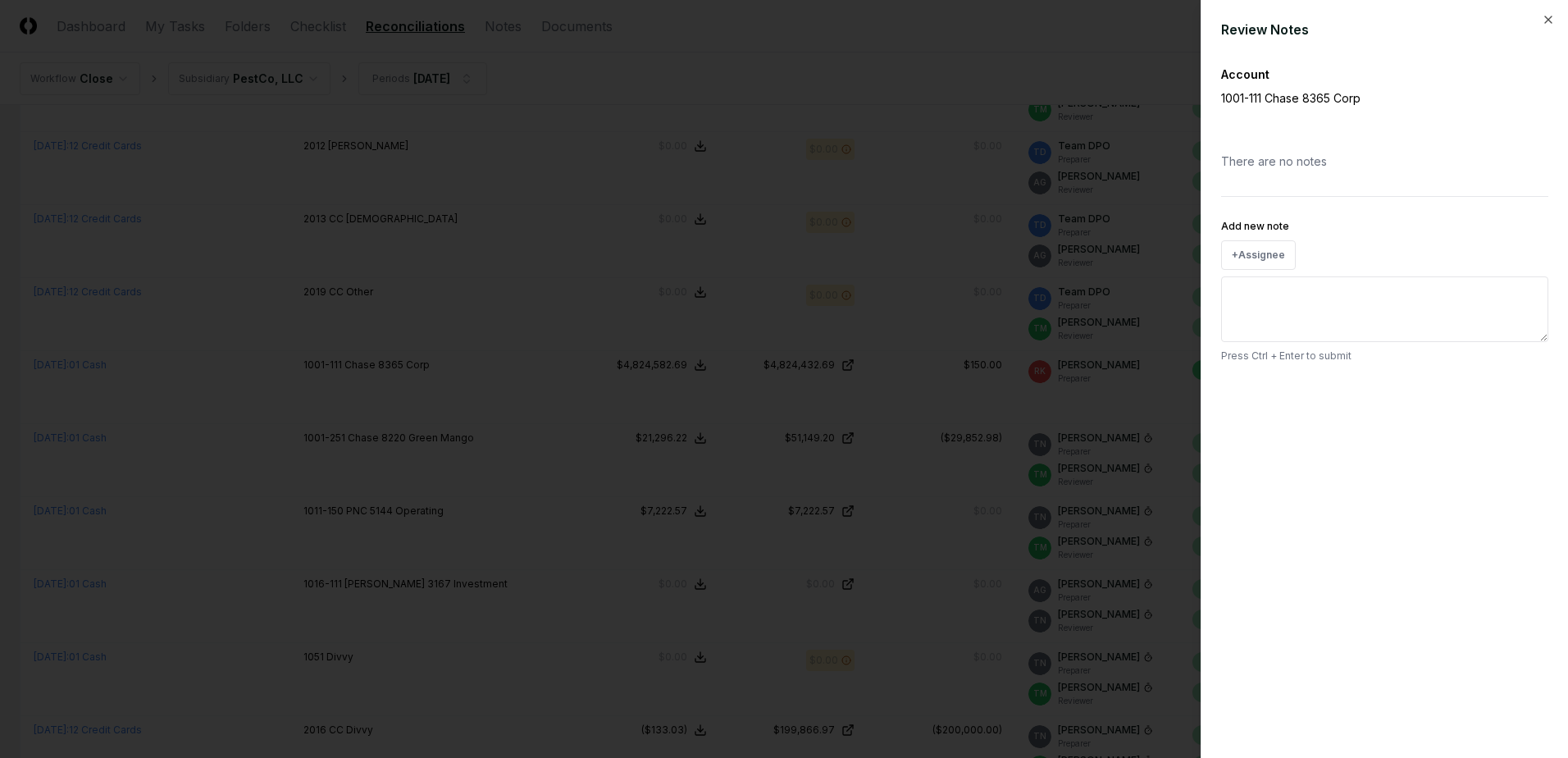
click at [984, 408] on div at bounding box center [784, 379] width 1568 height 758
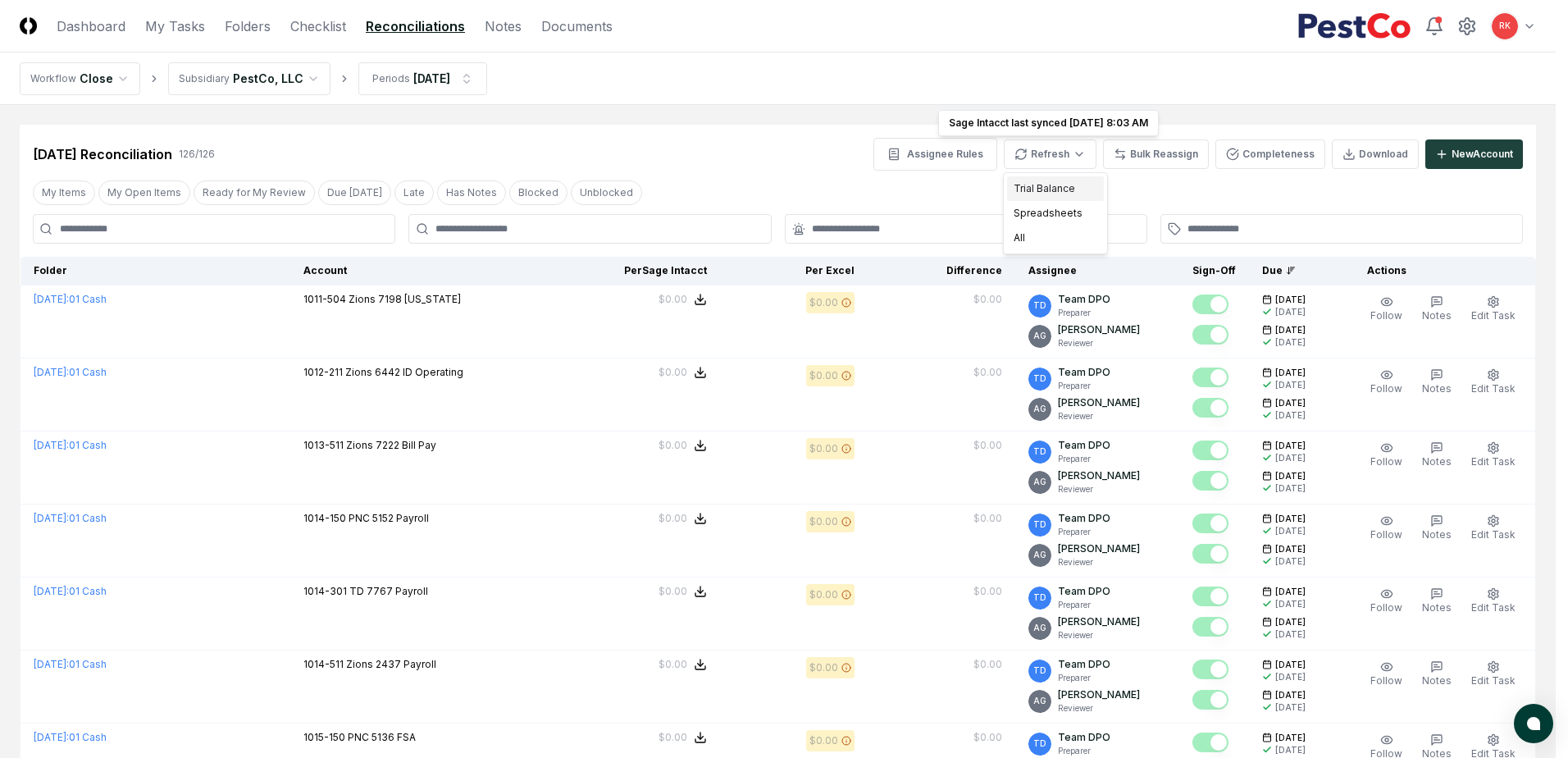
click at [1058, 185] on div "Trial Balance" at bounding box center [1056, 189] width 97 height 25
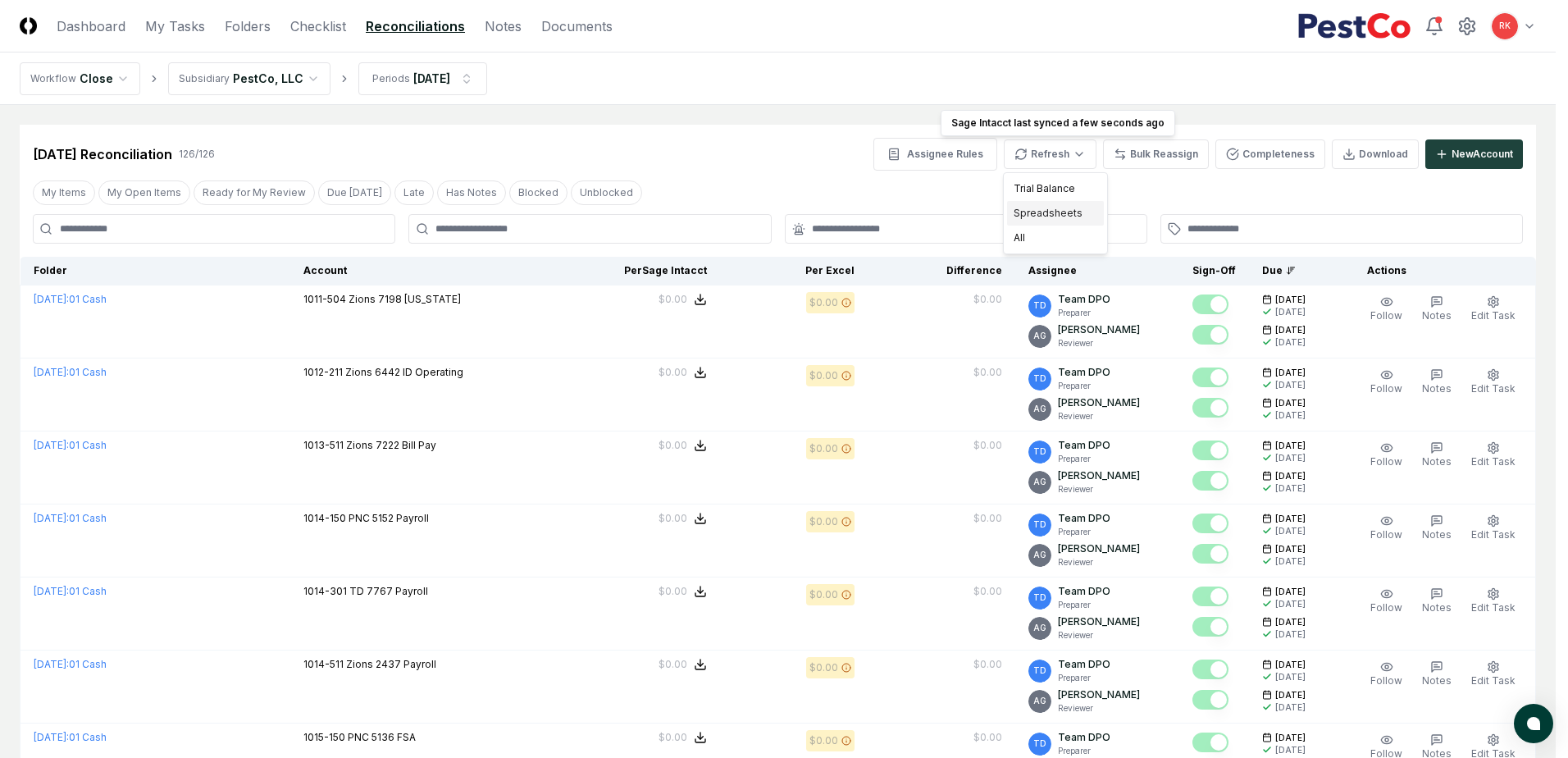
click at [1056, 213] on div "Spreadsheets" at bounding box center [1056, 213] width 97 height 25
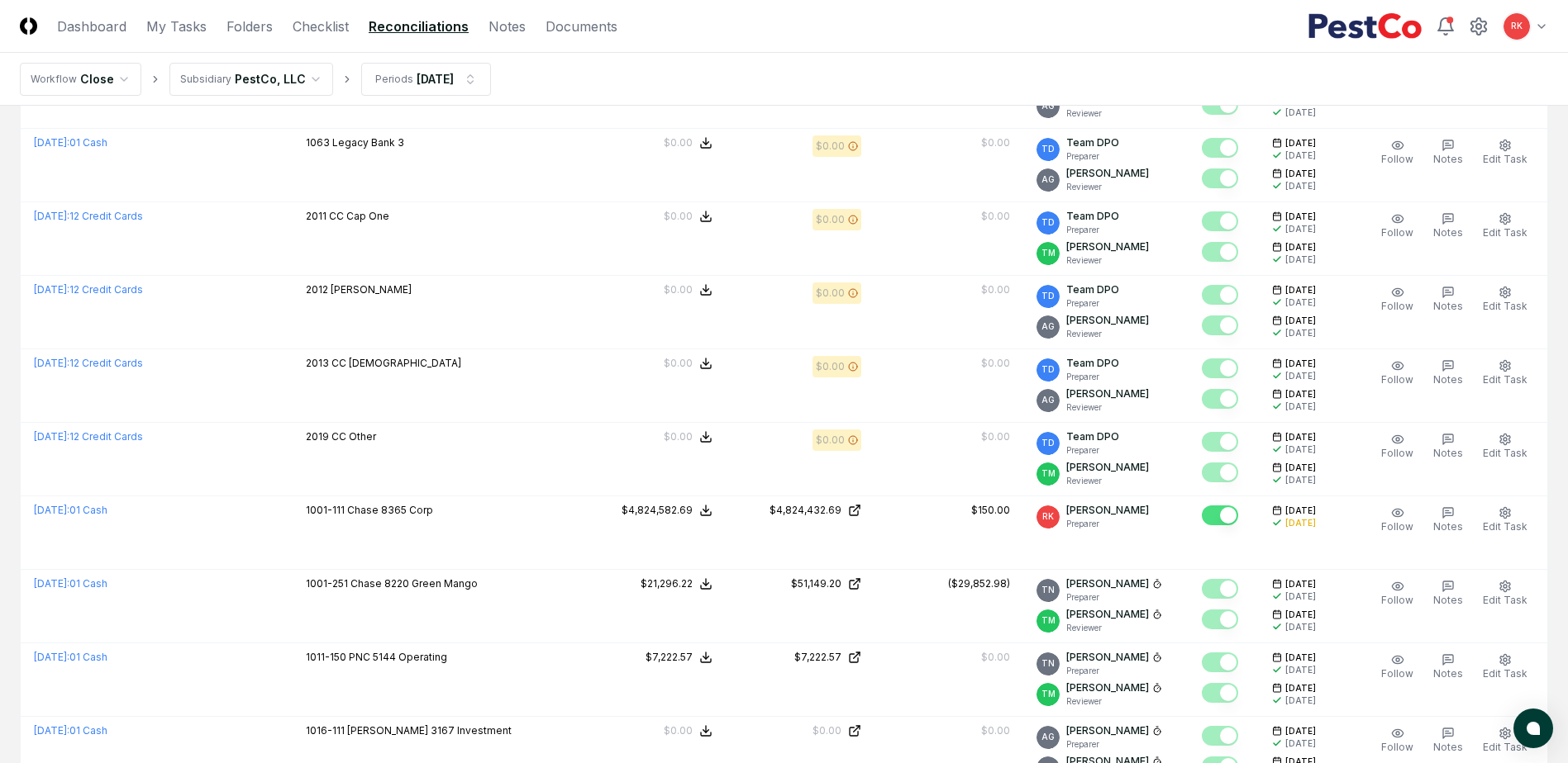
scroll to position [1322, 0]
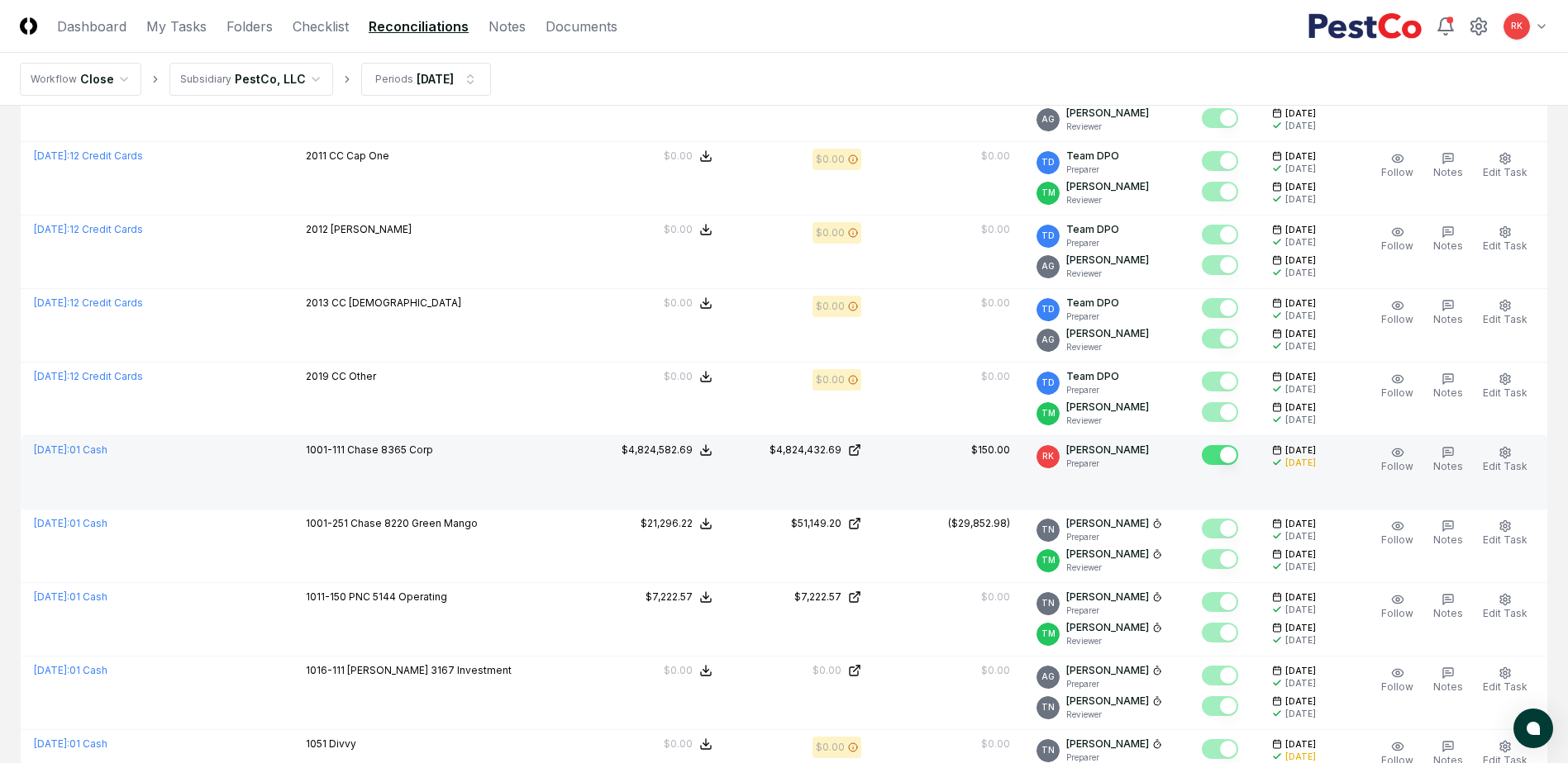
click at [896, 483] on td "$150.00" at bounding box center [949, 473] width 149 height 74
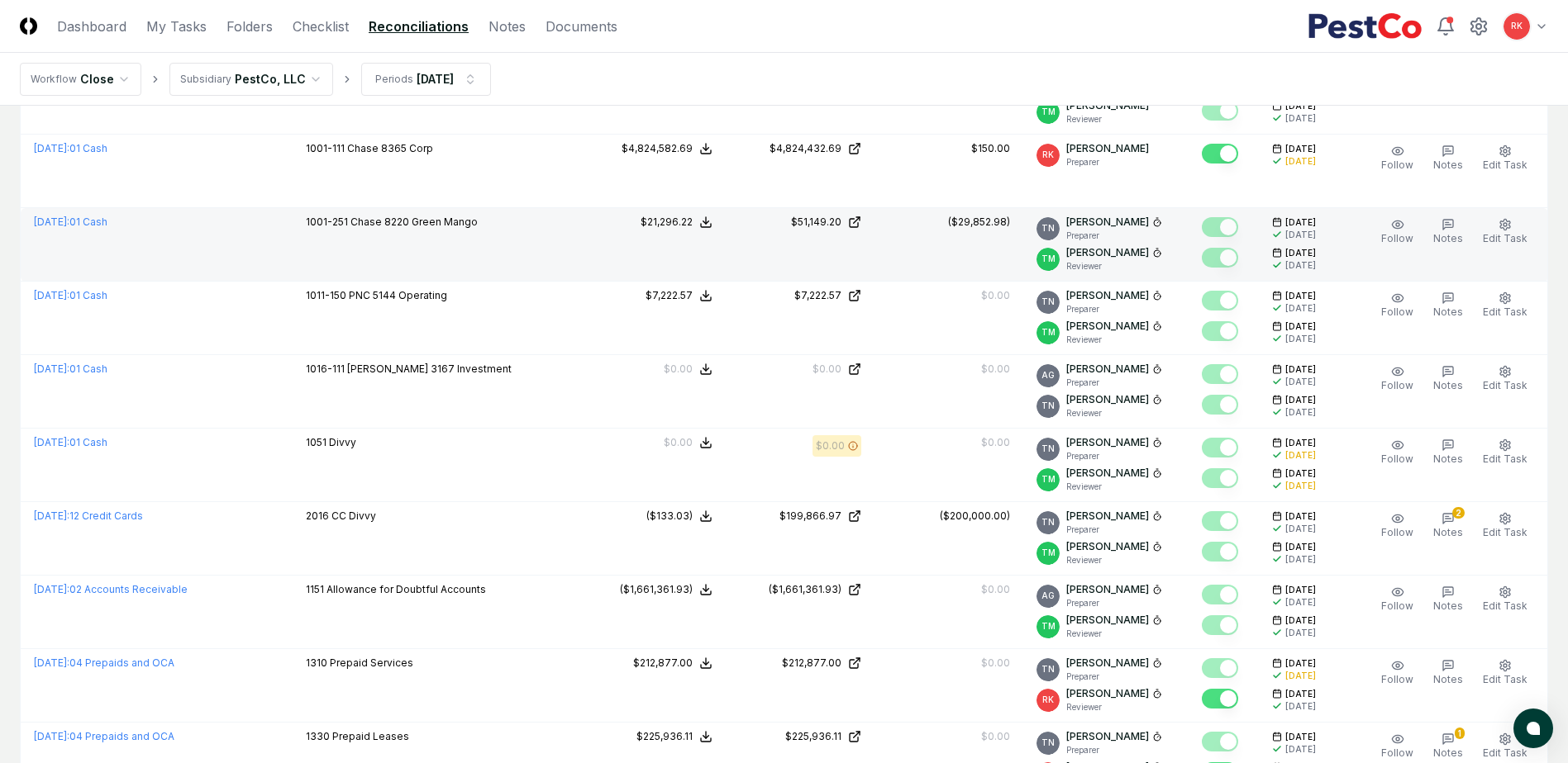
scroll to position [1652, 0]
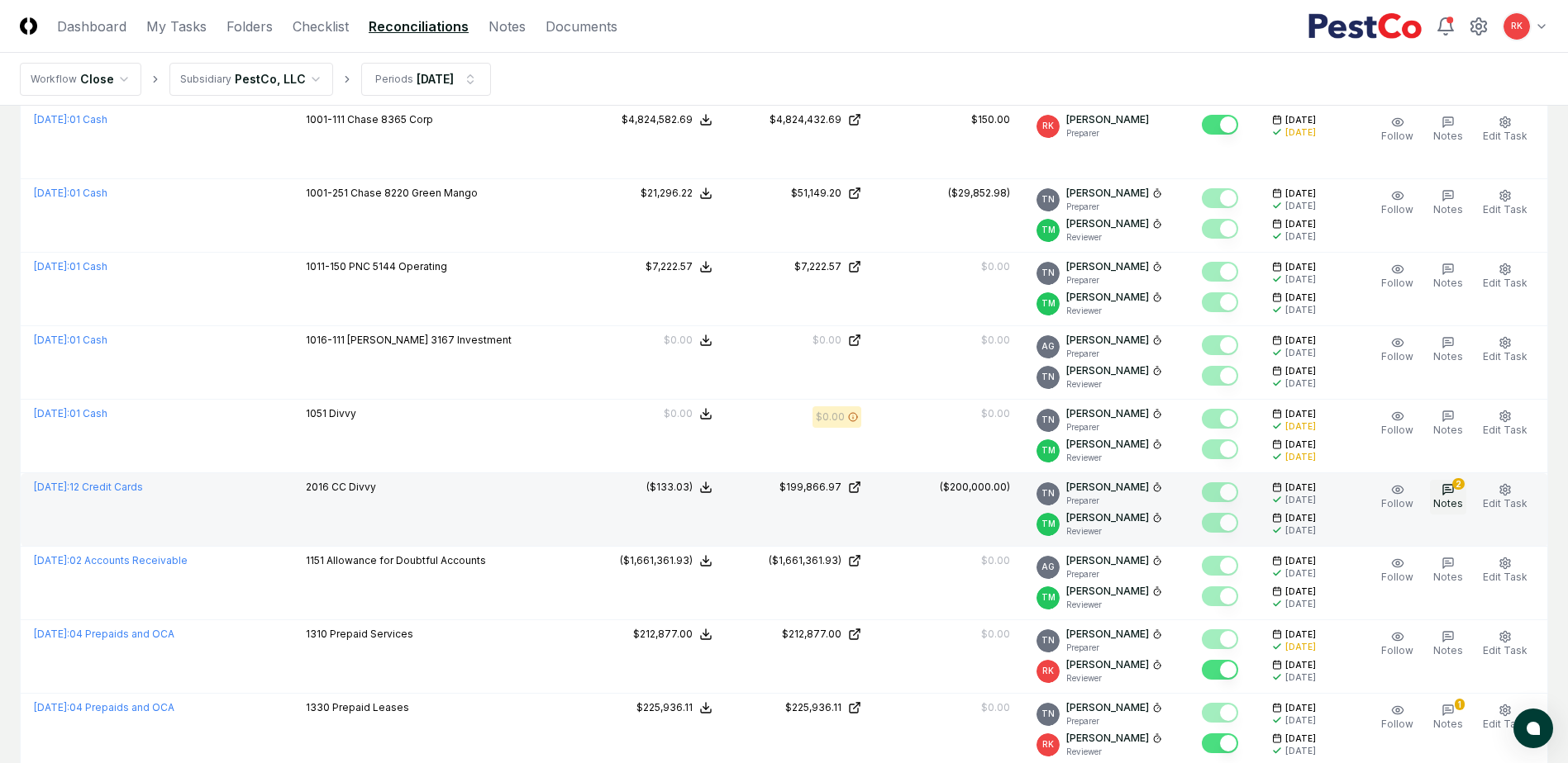
click at [1462, 499] on span "Notes" at bounding box center [1448, 504] width 30 height 12
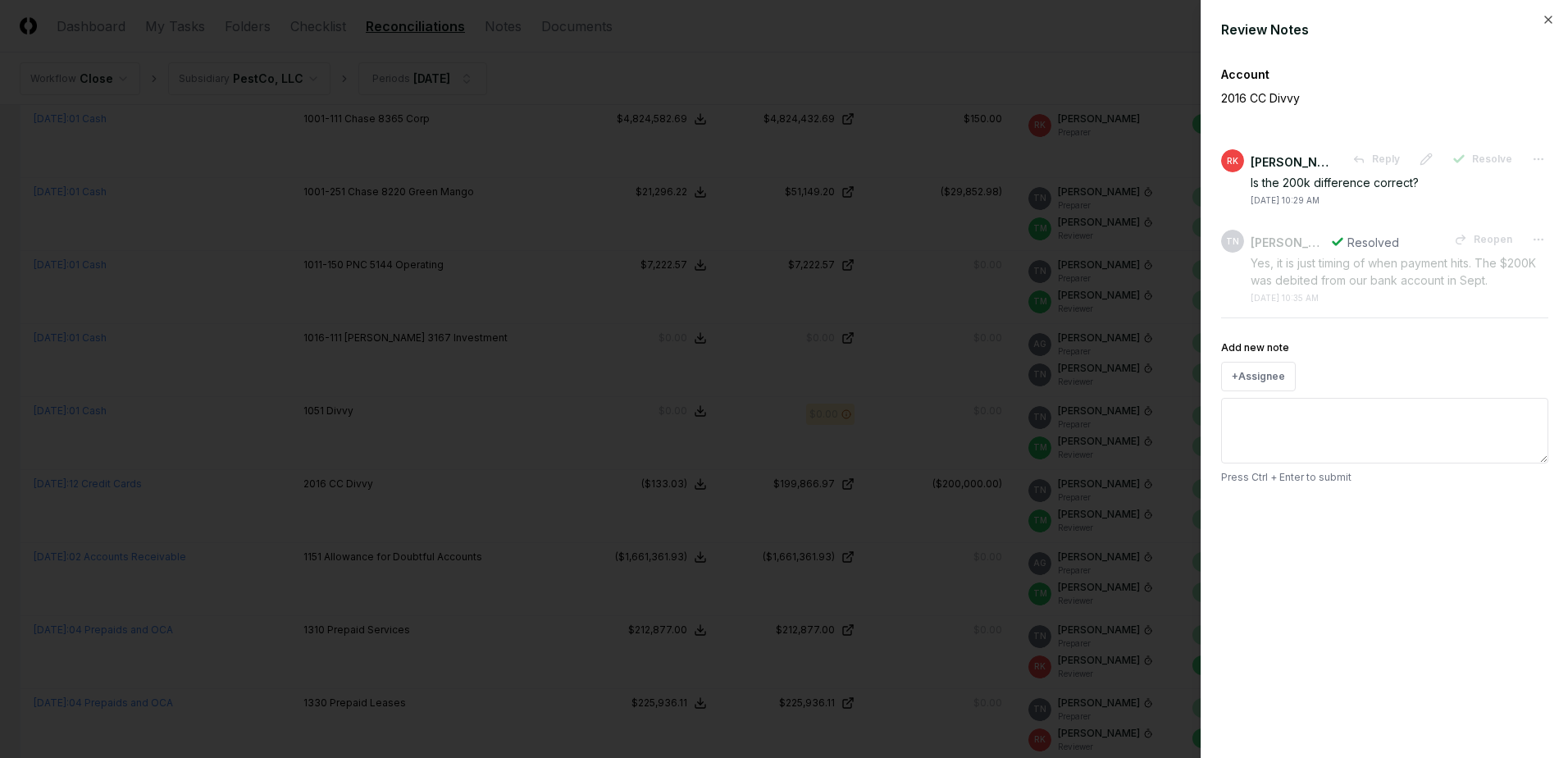
click at [969, 538] on div at bounding box center [784, 379] width 1568 height 758
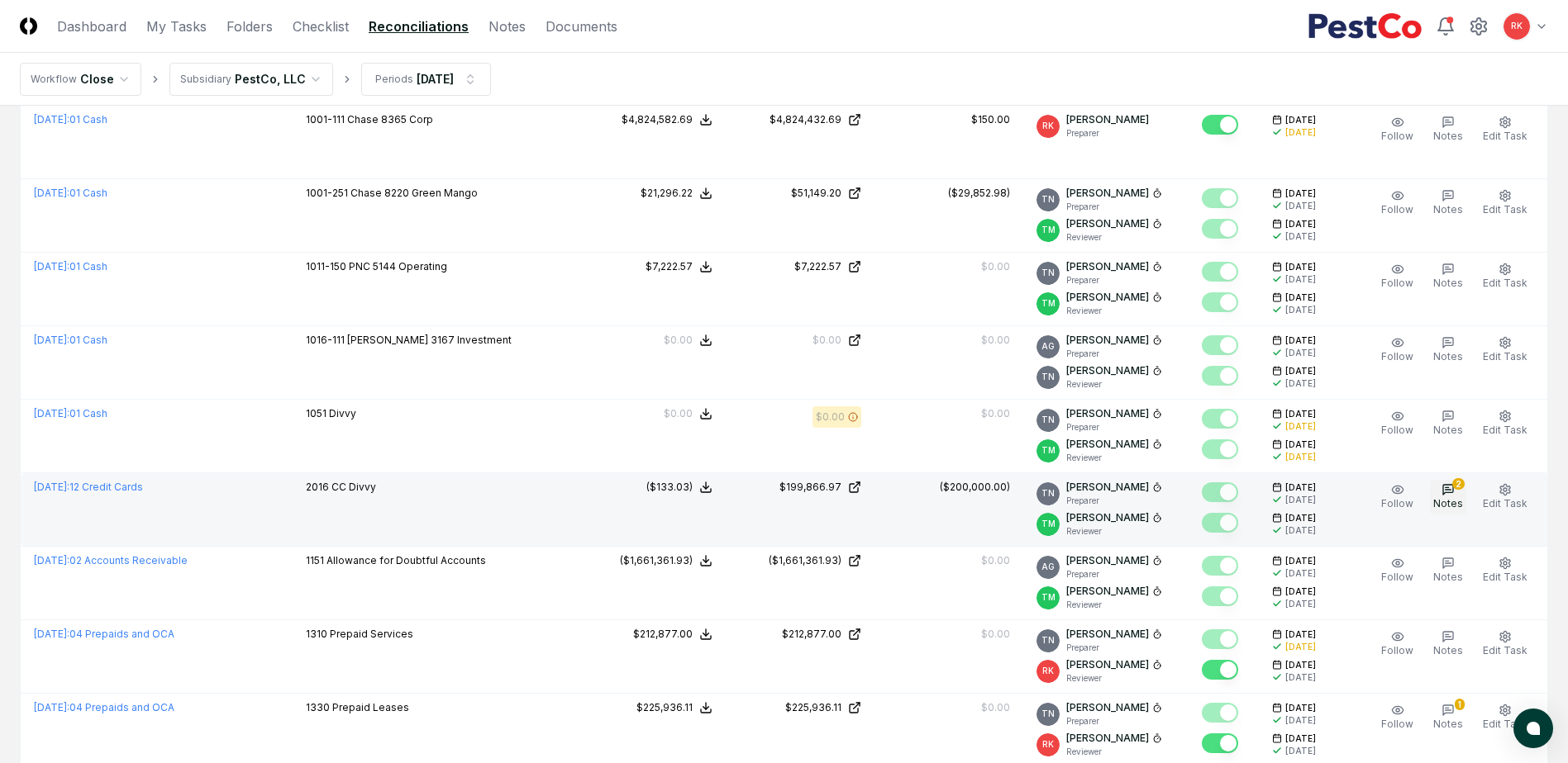
click at [1447, 498] on span "Notes" at bounding box center [1448, 504] width 30 height 12
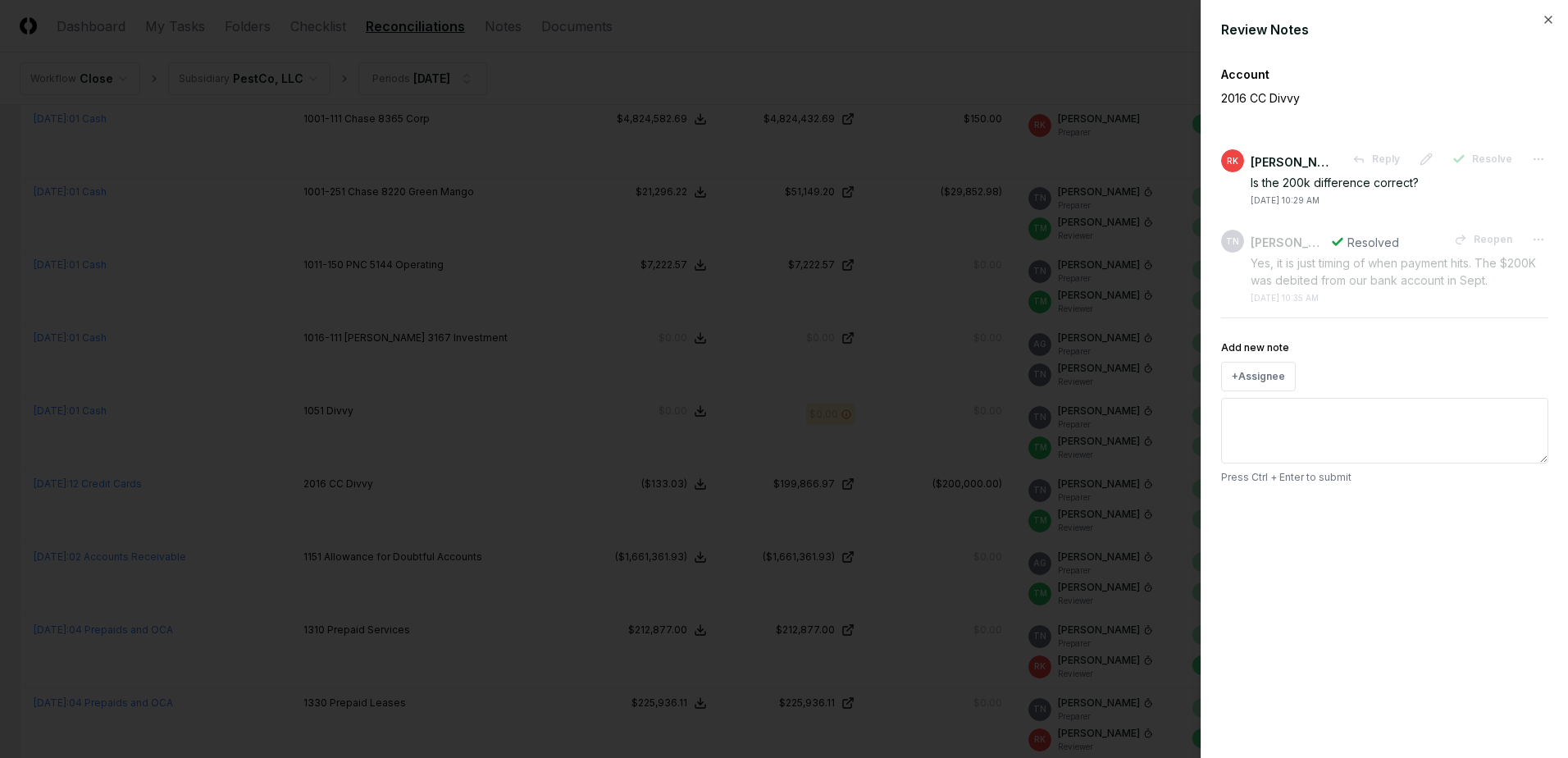
click at [900, 546] on div at bounding box center [784, 379] width 1568 height 758
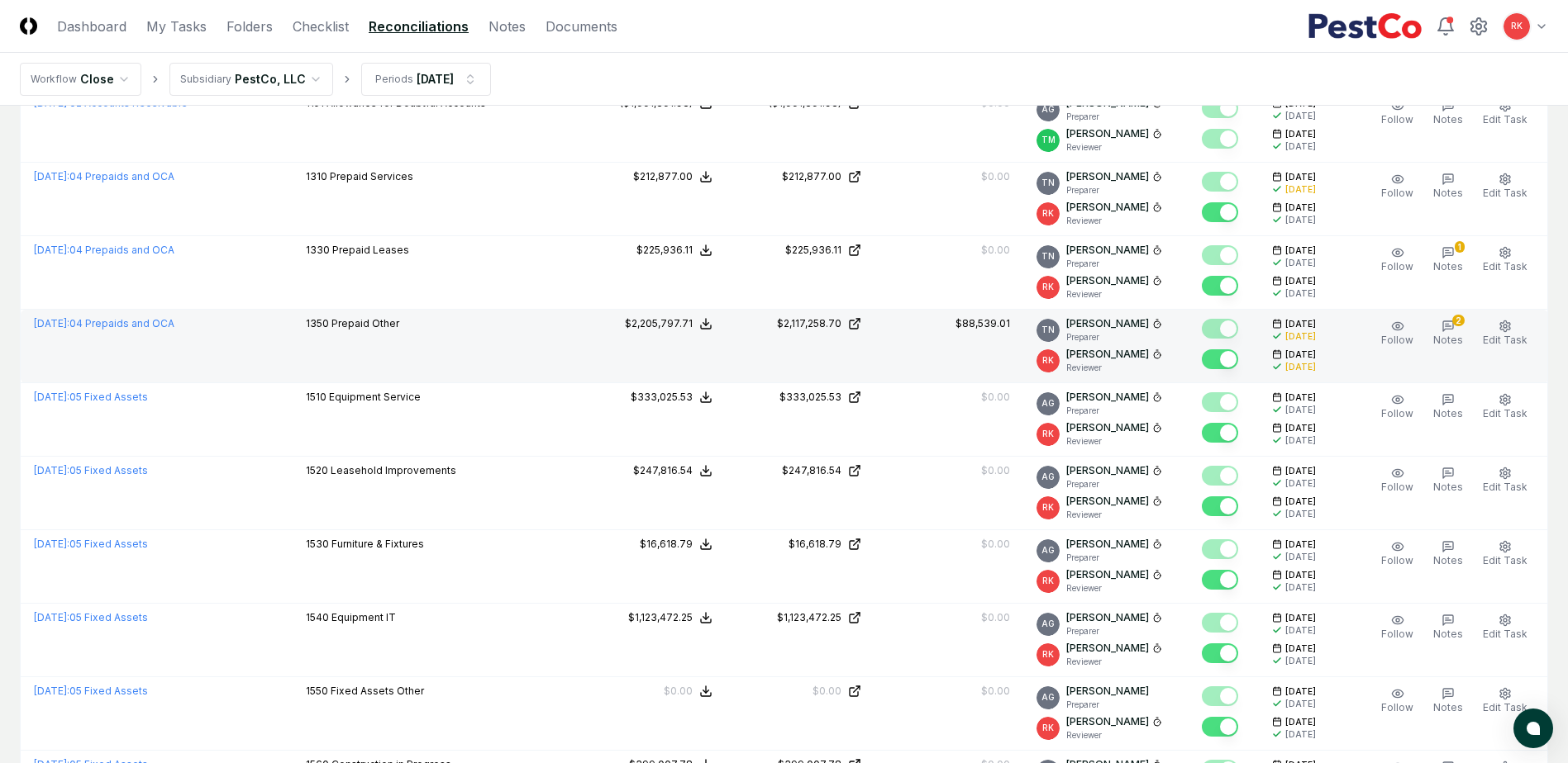
scroll to position [2148, 0]
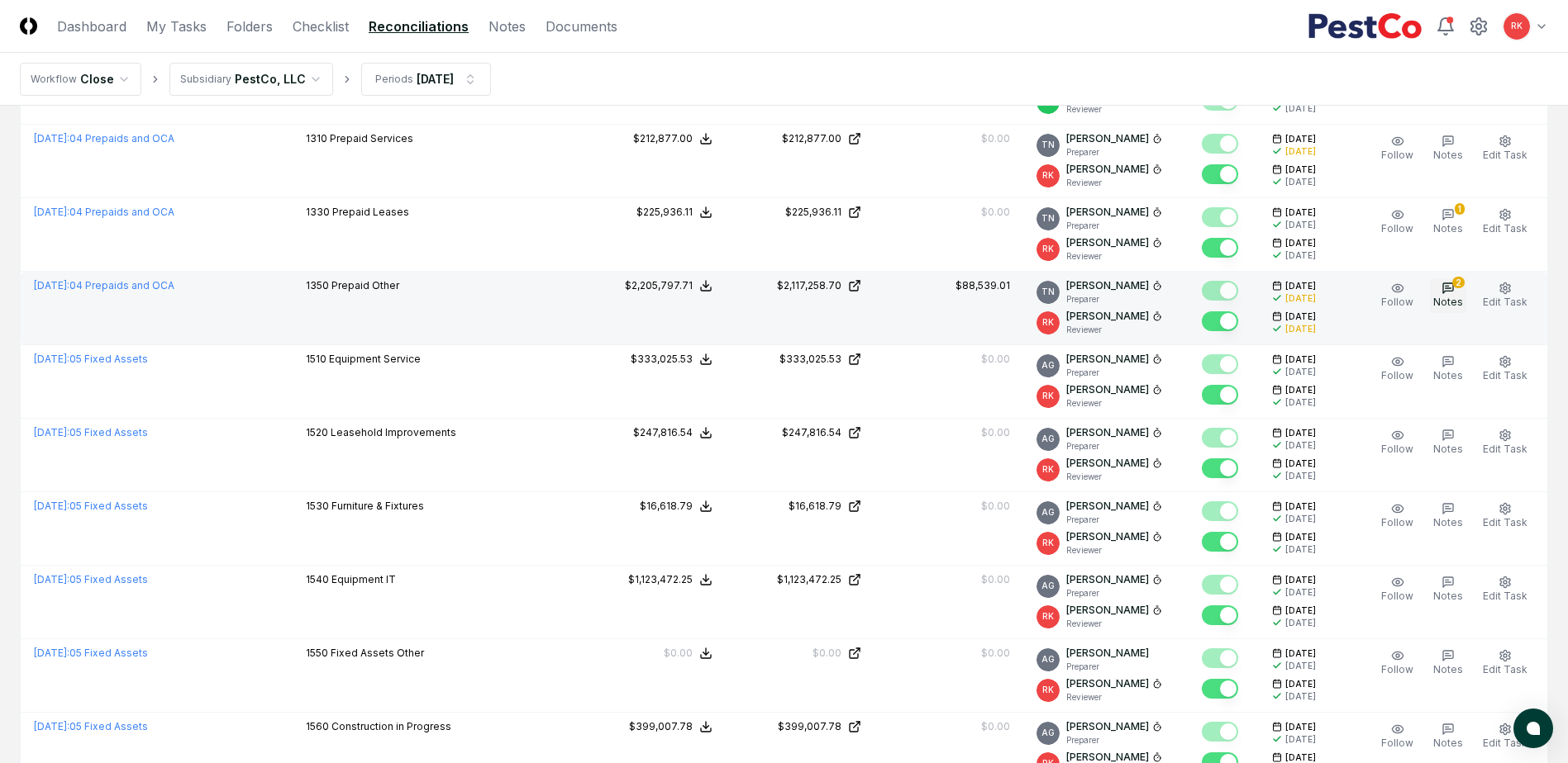
click at [1441, 292] on button "2 Notes" at bounding box center [1447, 295] width 36 height 35
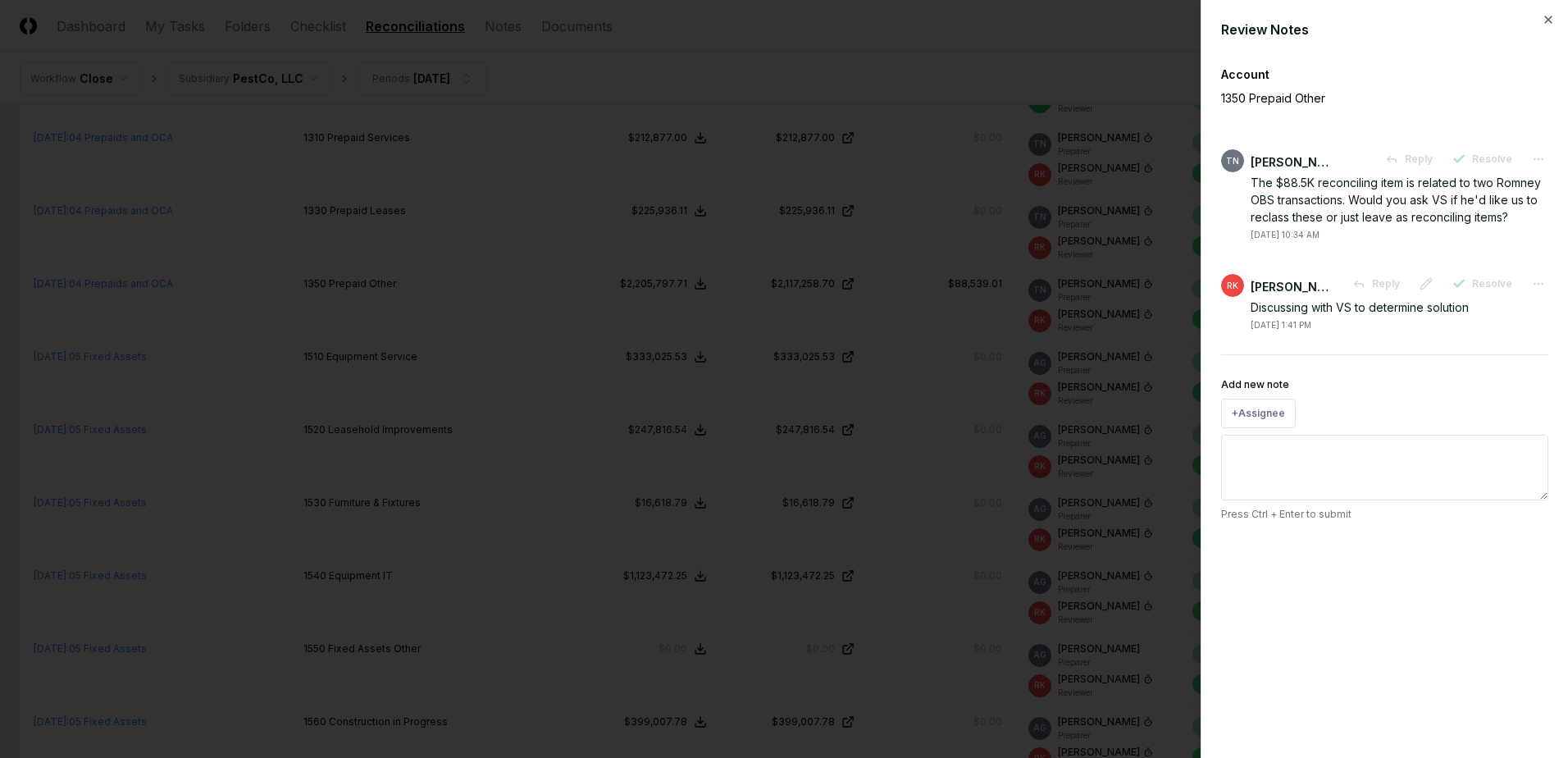
click at [800, 348] on div at bounding box center [784, 379] width 1568 height 758
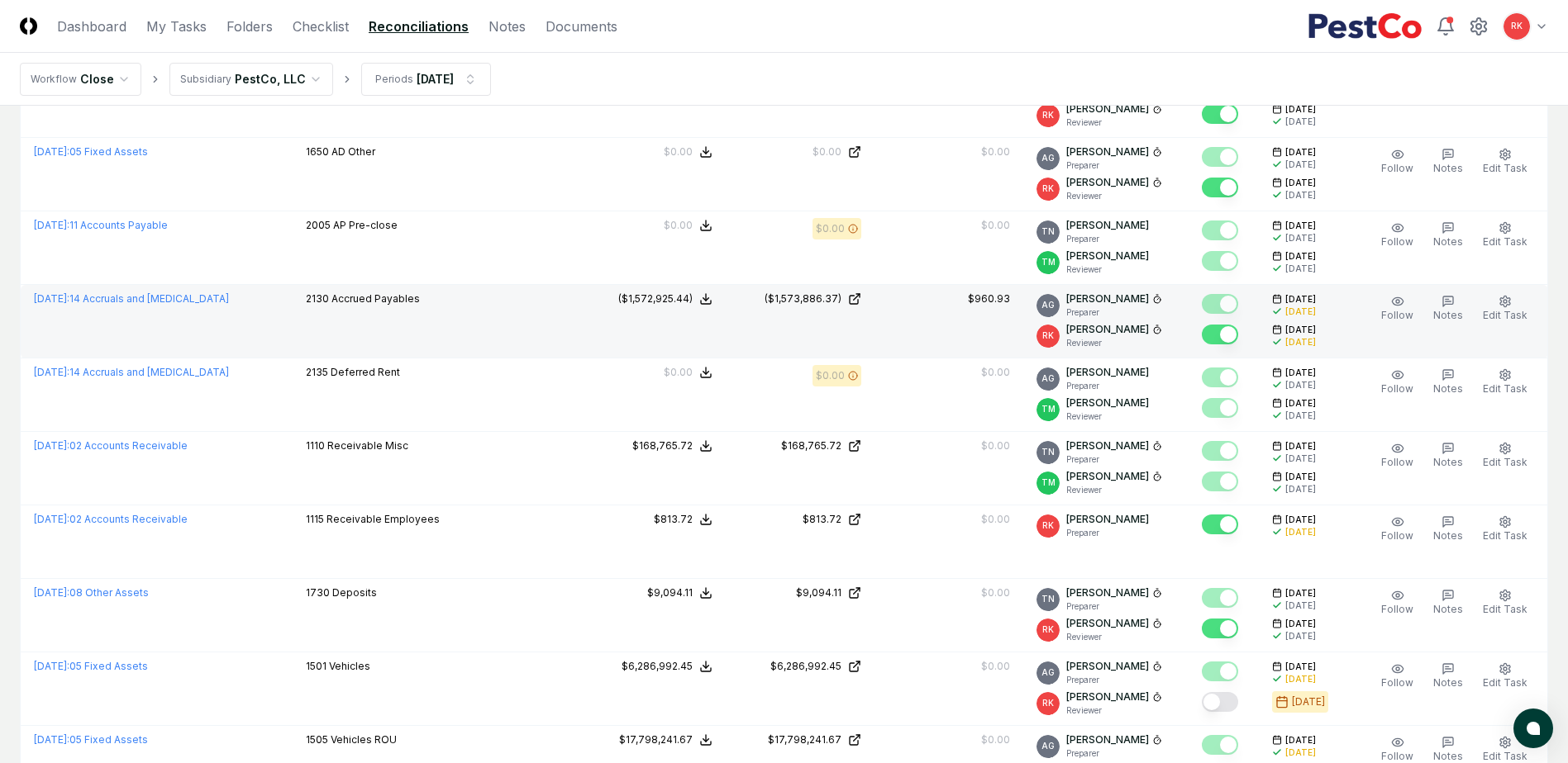
scroll to position [3140, 0]
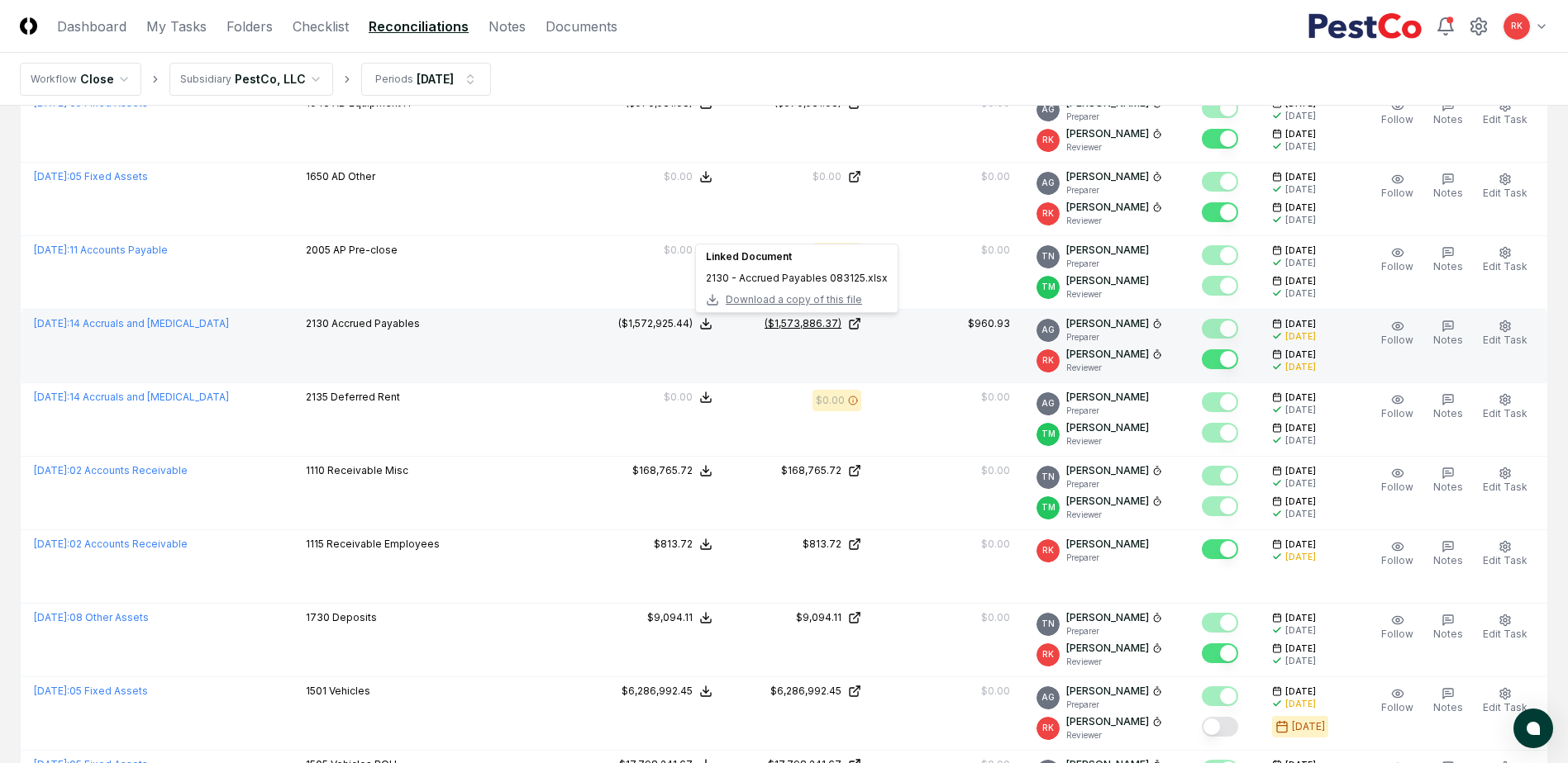
click at [771, 325] on div "($1,573,886.37)" at bounding box center [802, 324] width 77 height 15
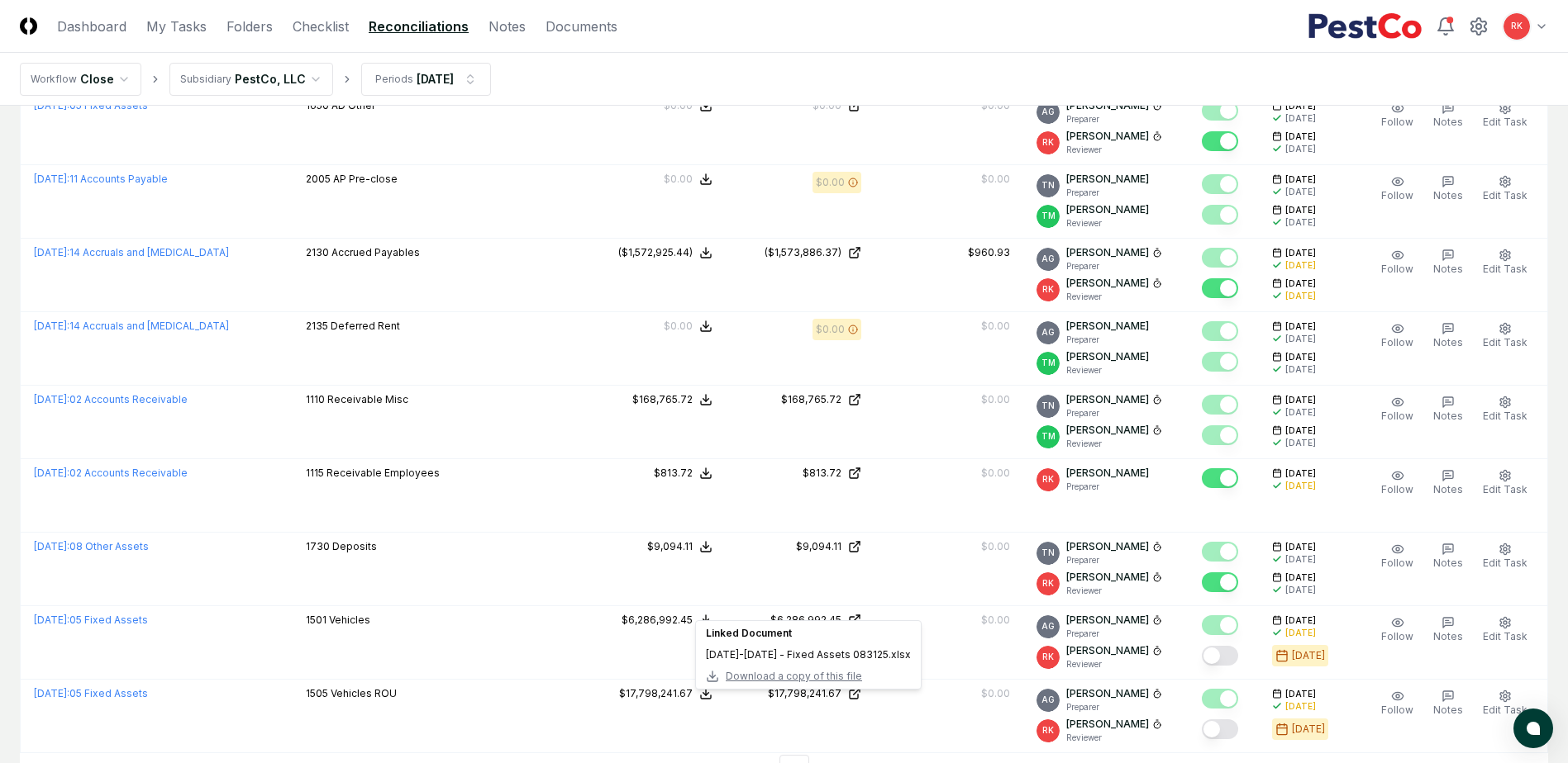
scroll to position [3353, 0]
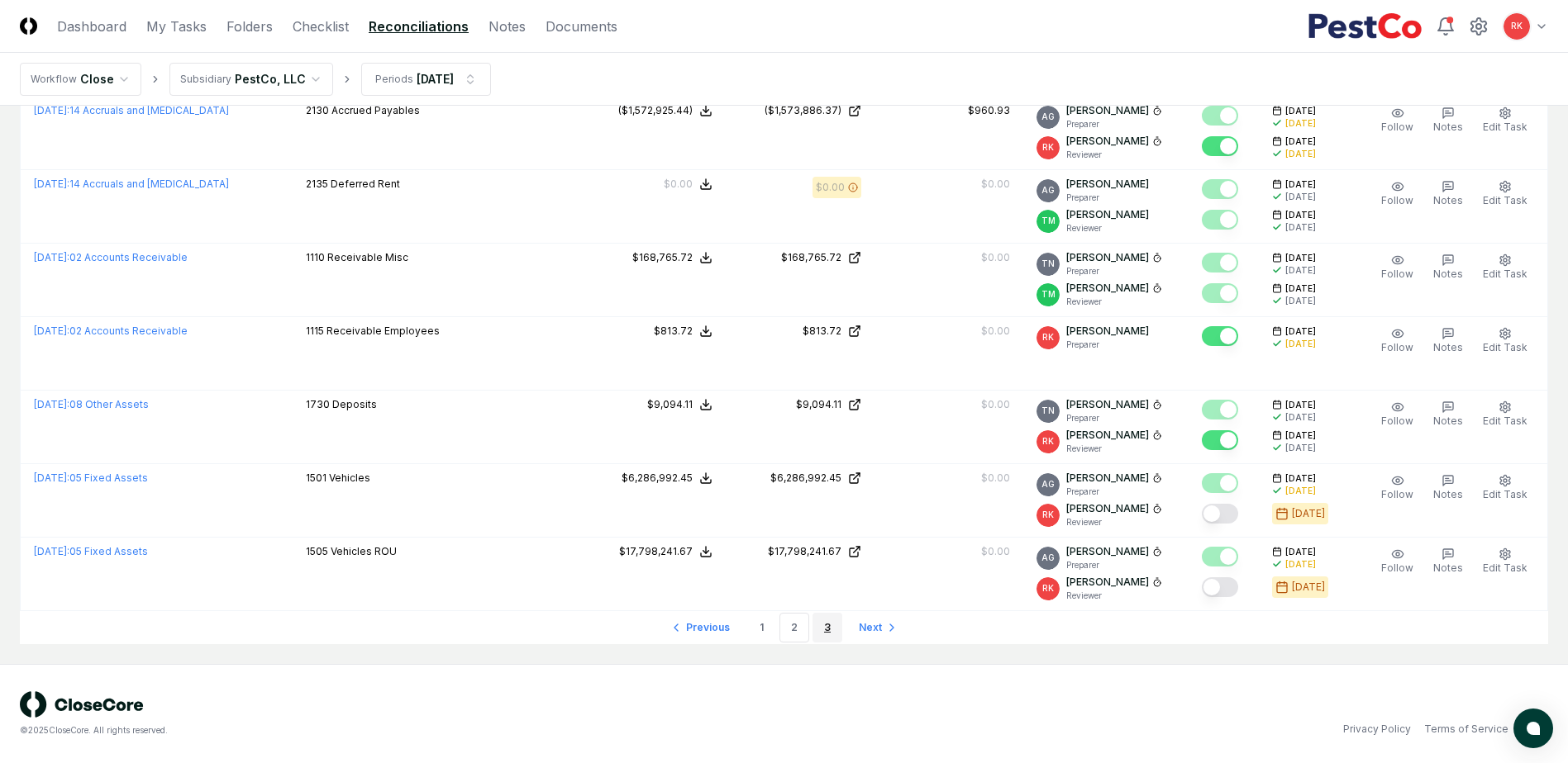
click at [827, 628] on link "3" at bounding box center [827, 628] width 30 height 30
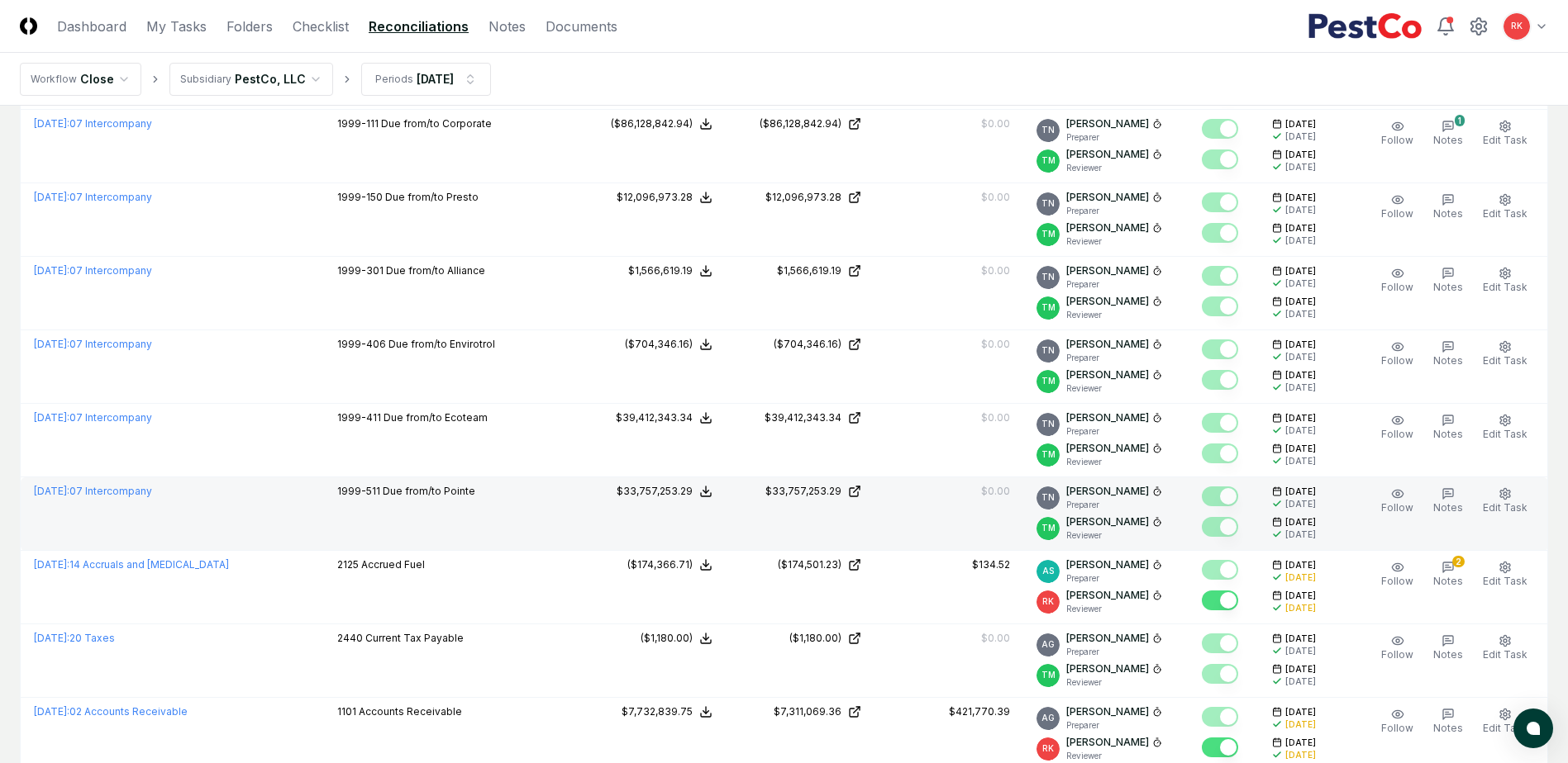
scroll to position [927, 0]
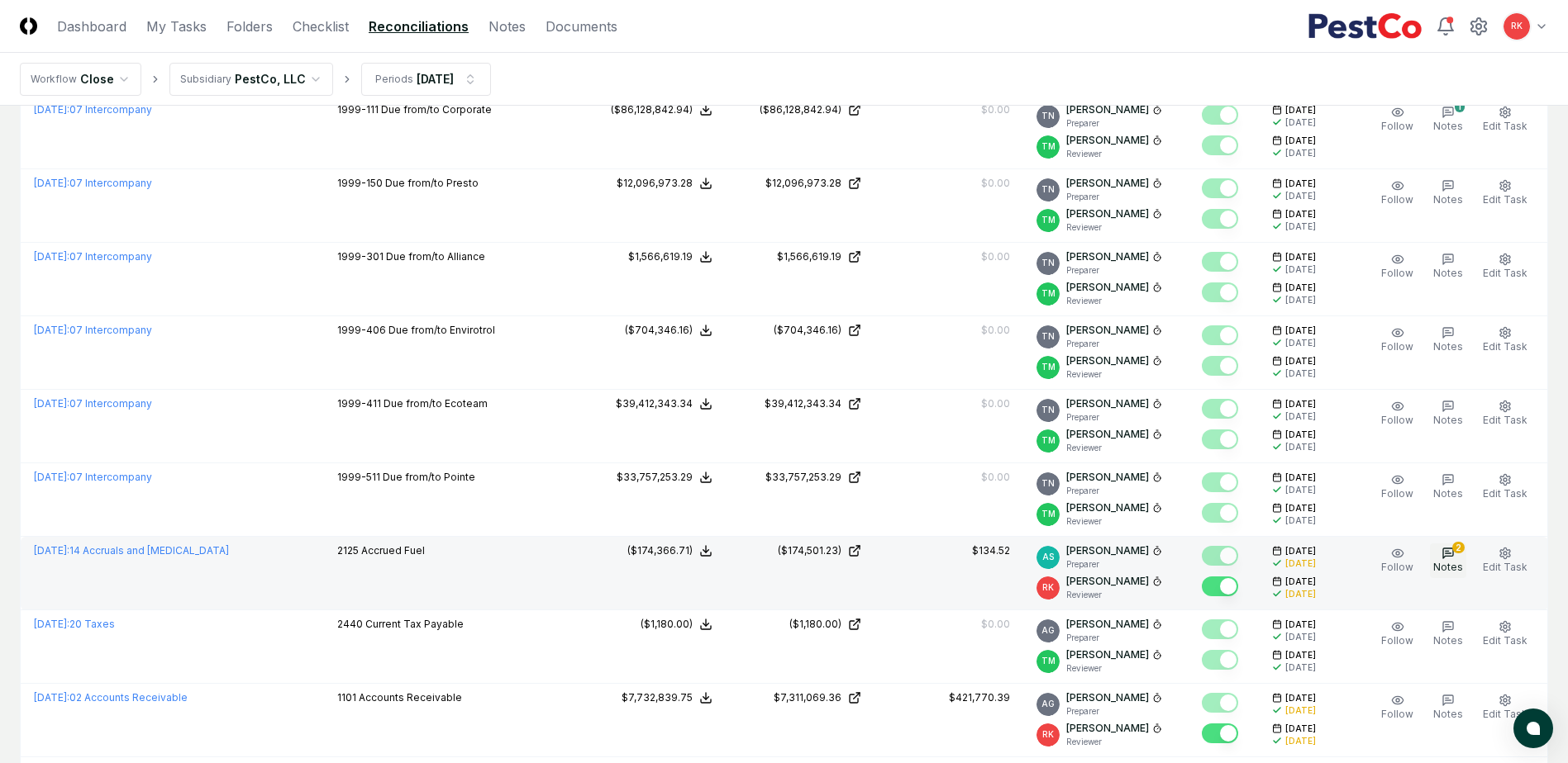
click at [1441, 564] on span "Notes" at bounding box center [1448, 567] width 30 height 12
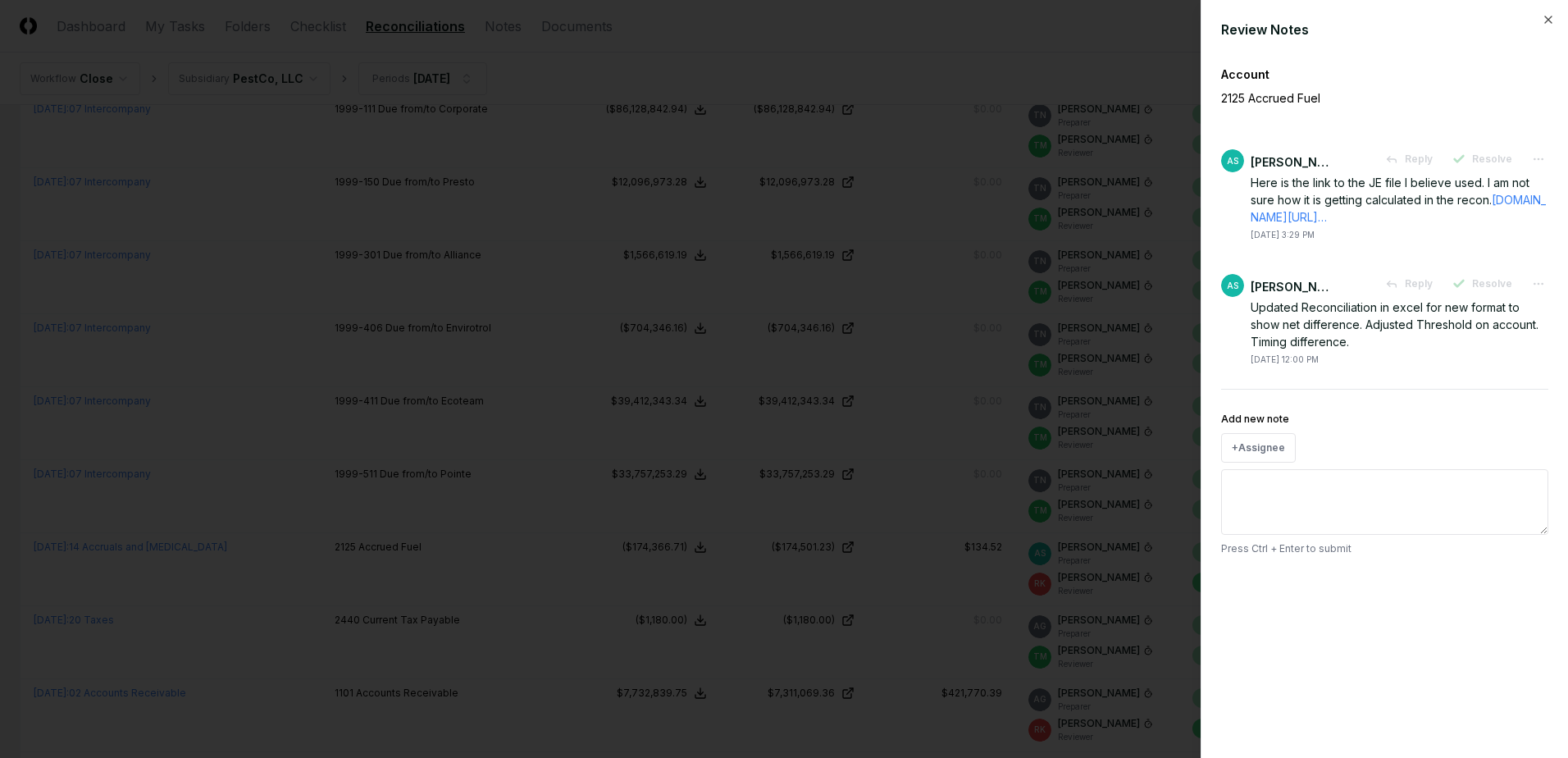
click at [869, 549] on div at bounding box center [784, 379] width 1568 height 758
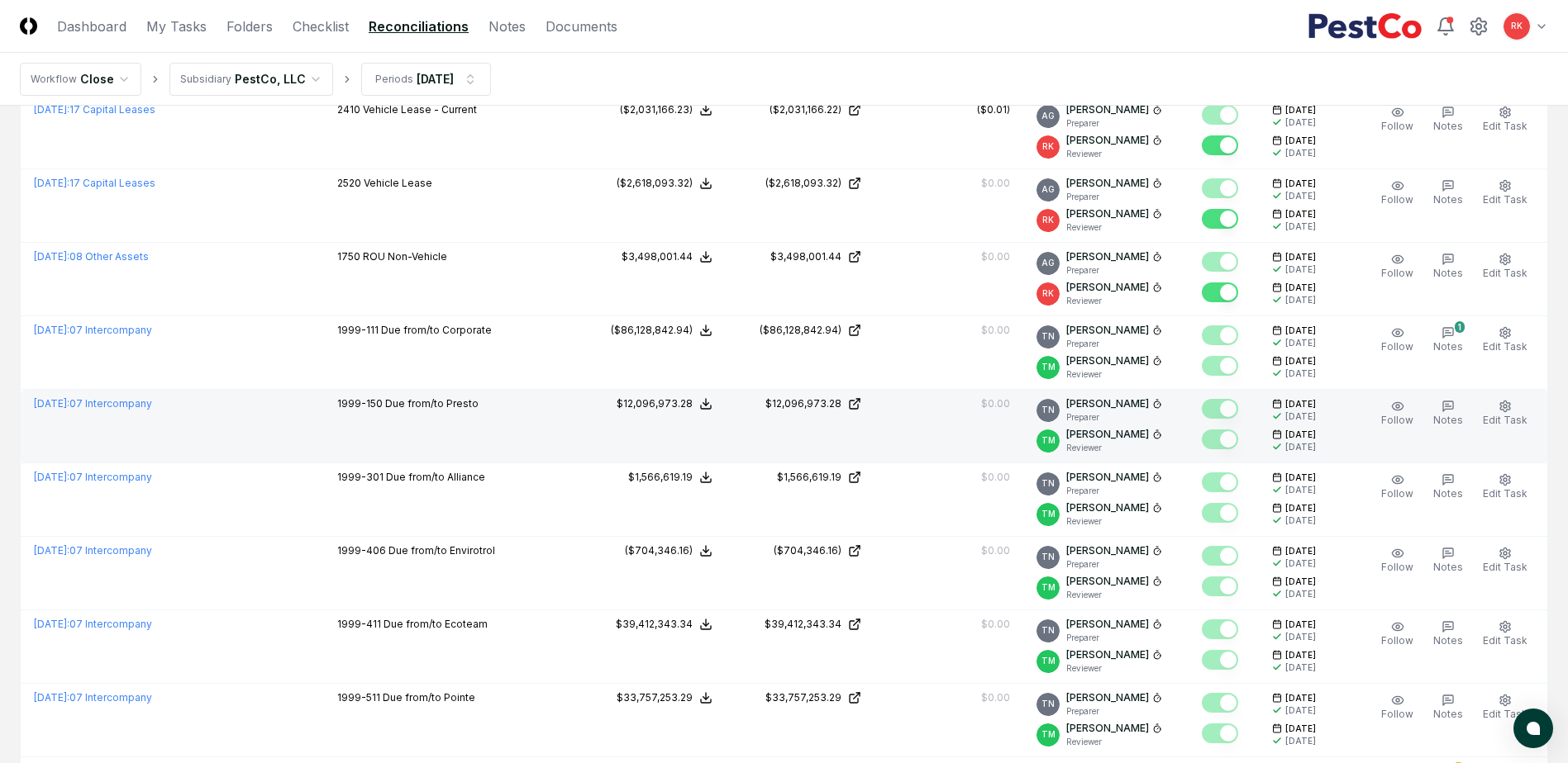
scroll to position [679, 0]
